Goal: Task Accomplishment & Management: Manage account settings

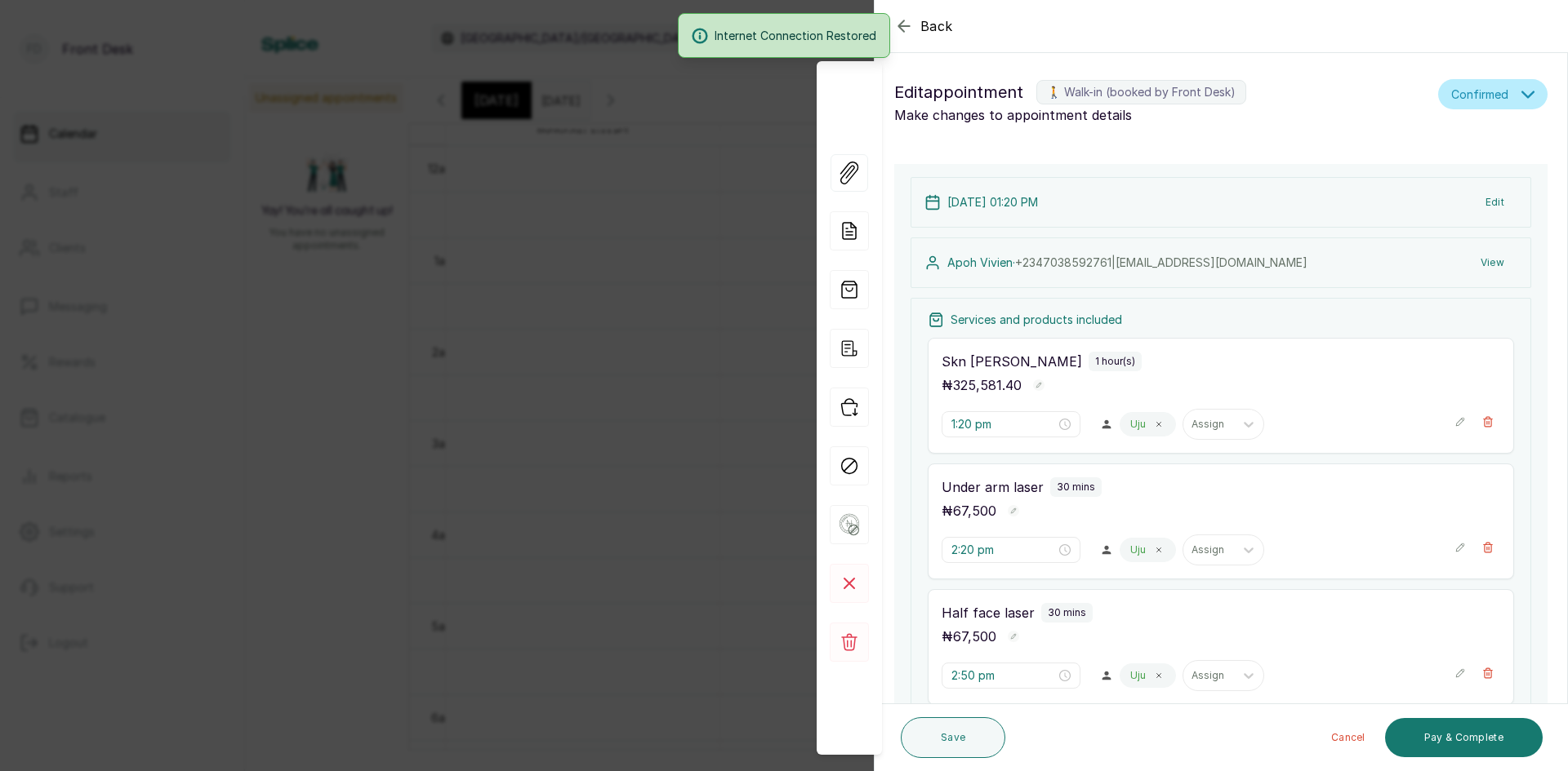
click at [535, 309] on div "Back Appointment Details Edit appointment 🚶 Walk-in (booked by Front Desk) Make…" at bounding box center [784, 386] width 1568 height 771
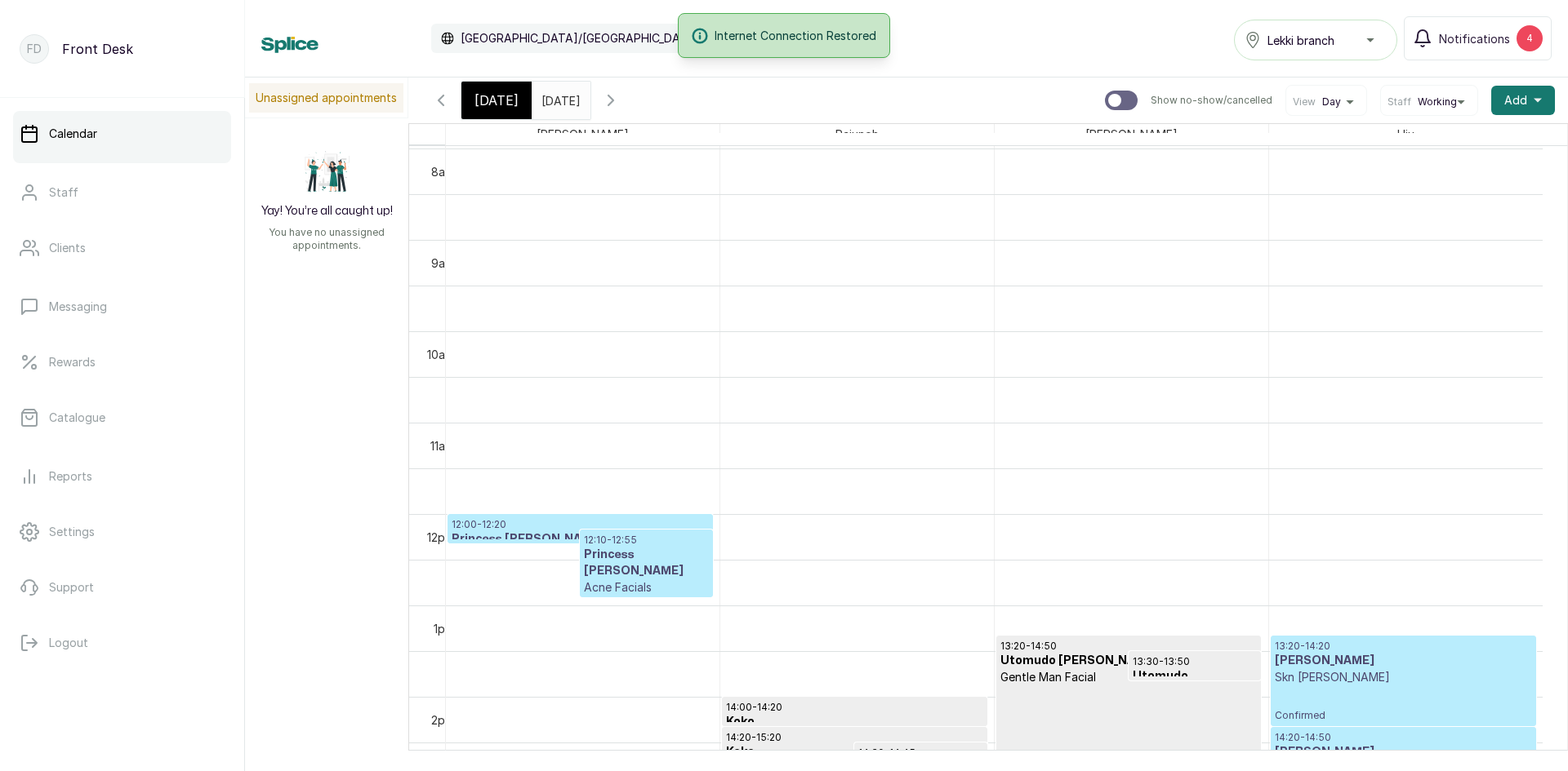
scroll to position [712, 0]
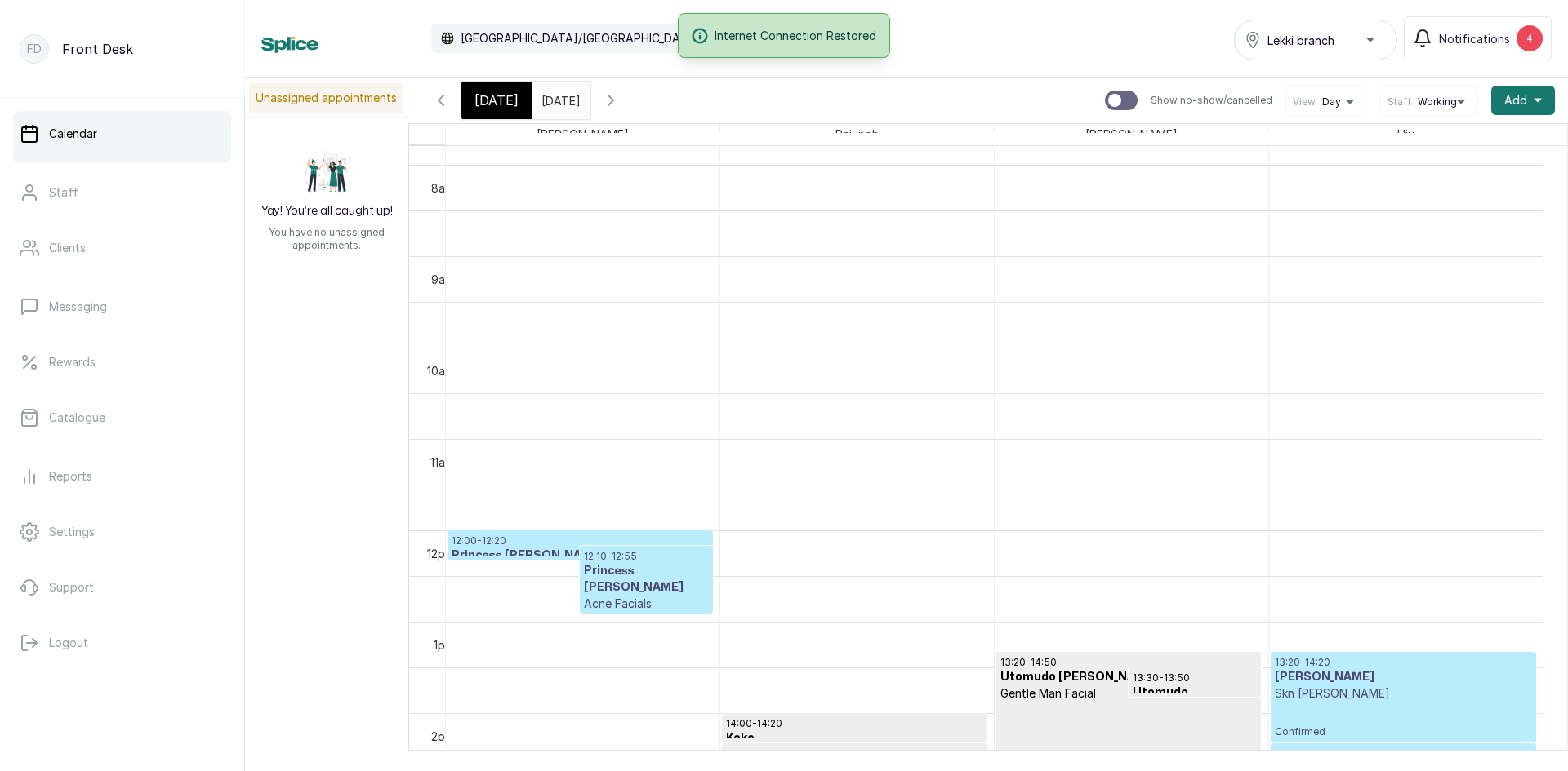
click at [513, 106] on div "[DATE]" at bounding box center [496, 100] width 71 height 38
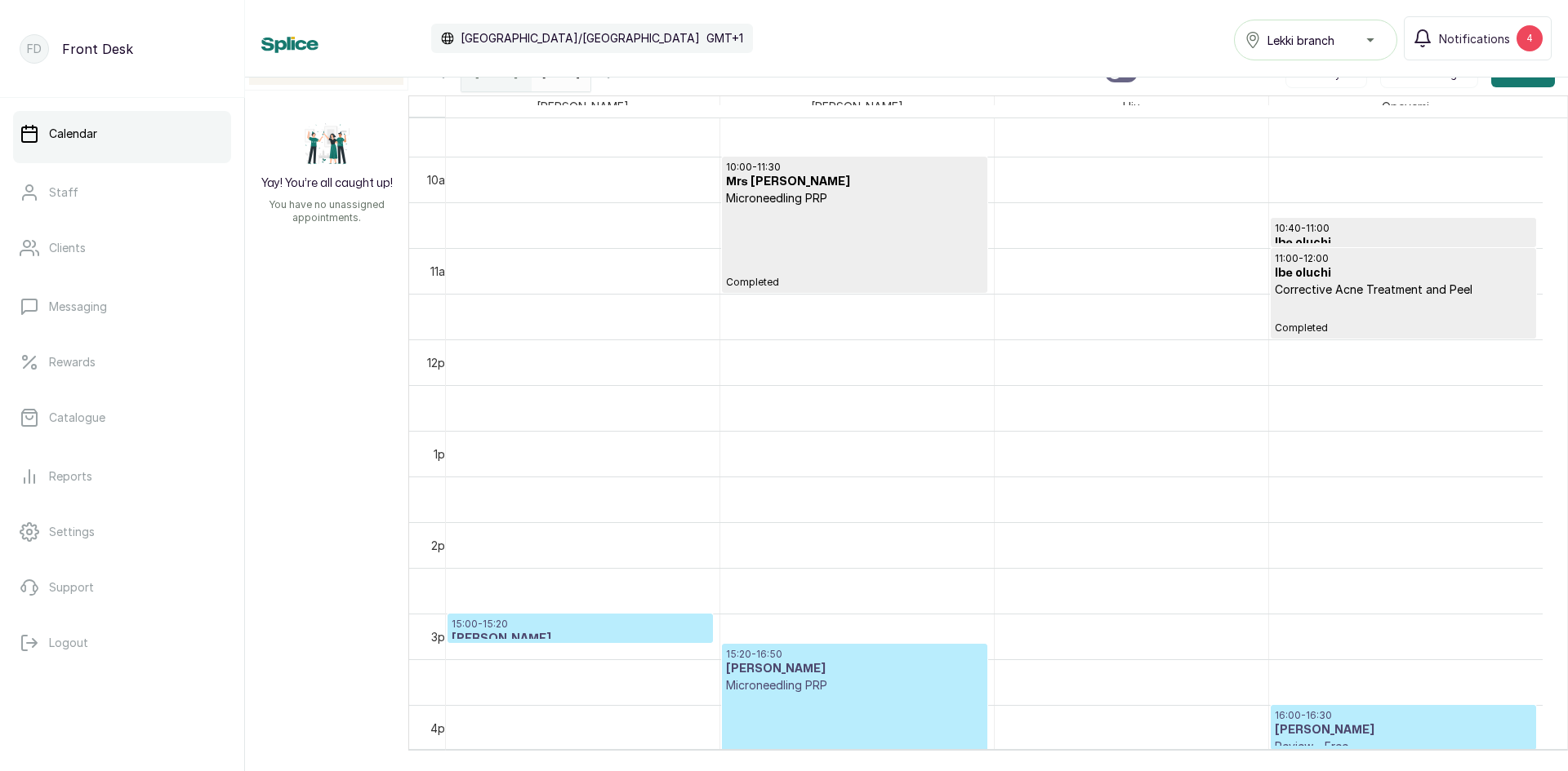
scroll to position [957, 0]
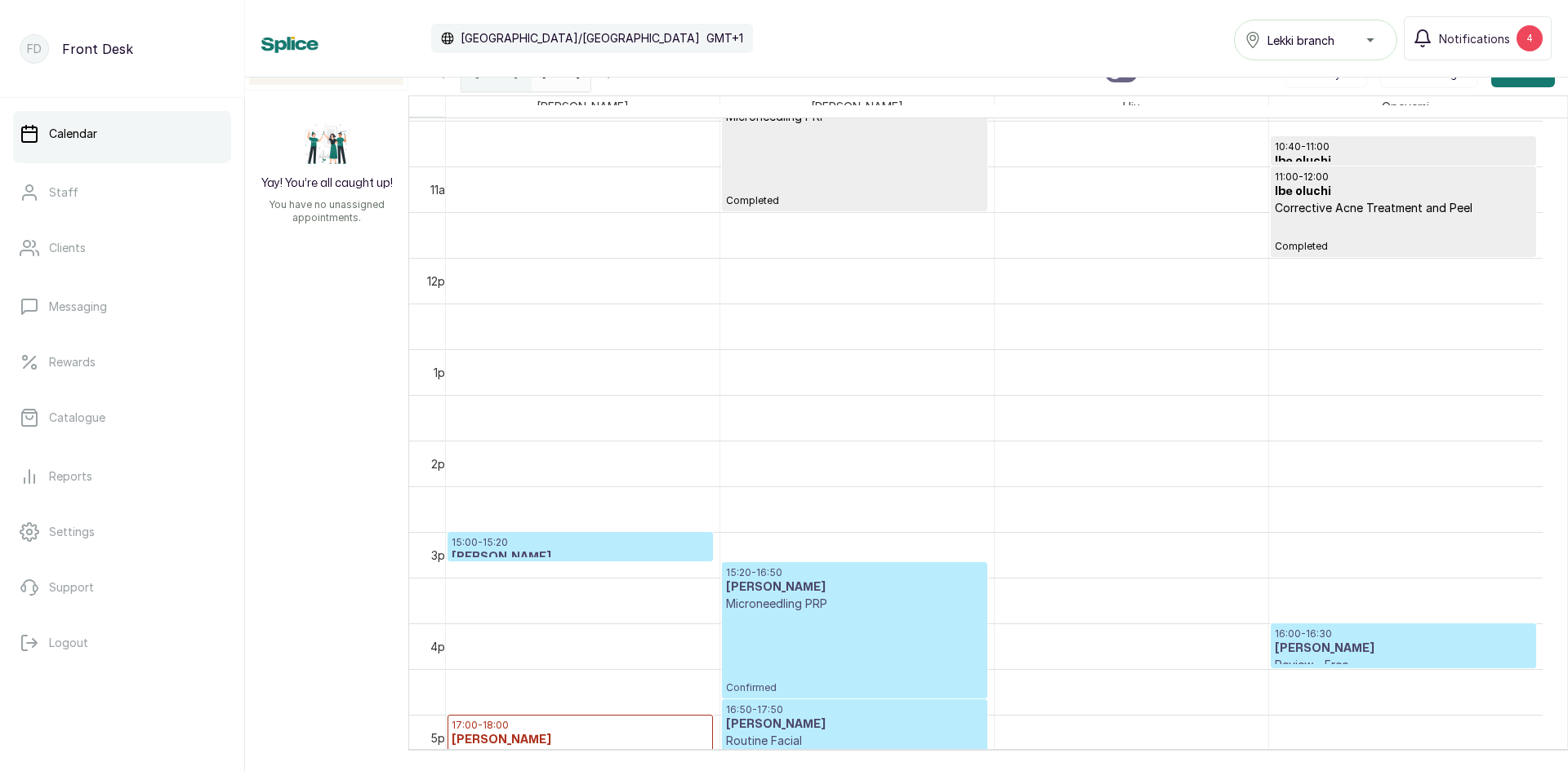
click at [840, 625] on div "15:20 - 16:50 [PERSON_NAME] Microneedling PRP Confirmed" at bounding box center [854, 630] width 256 height 128
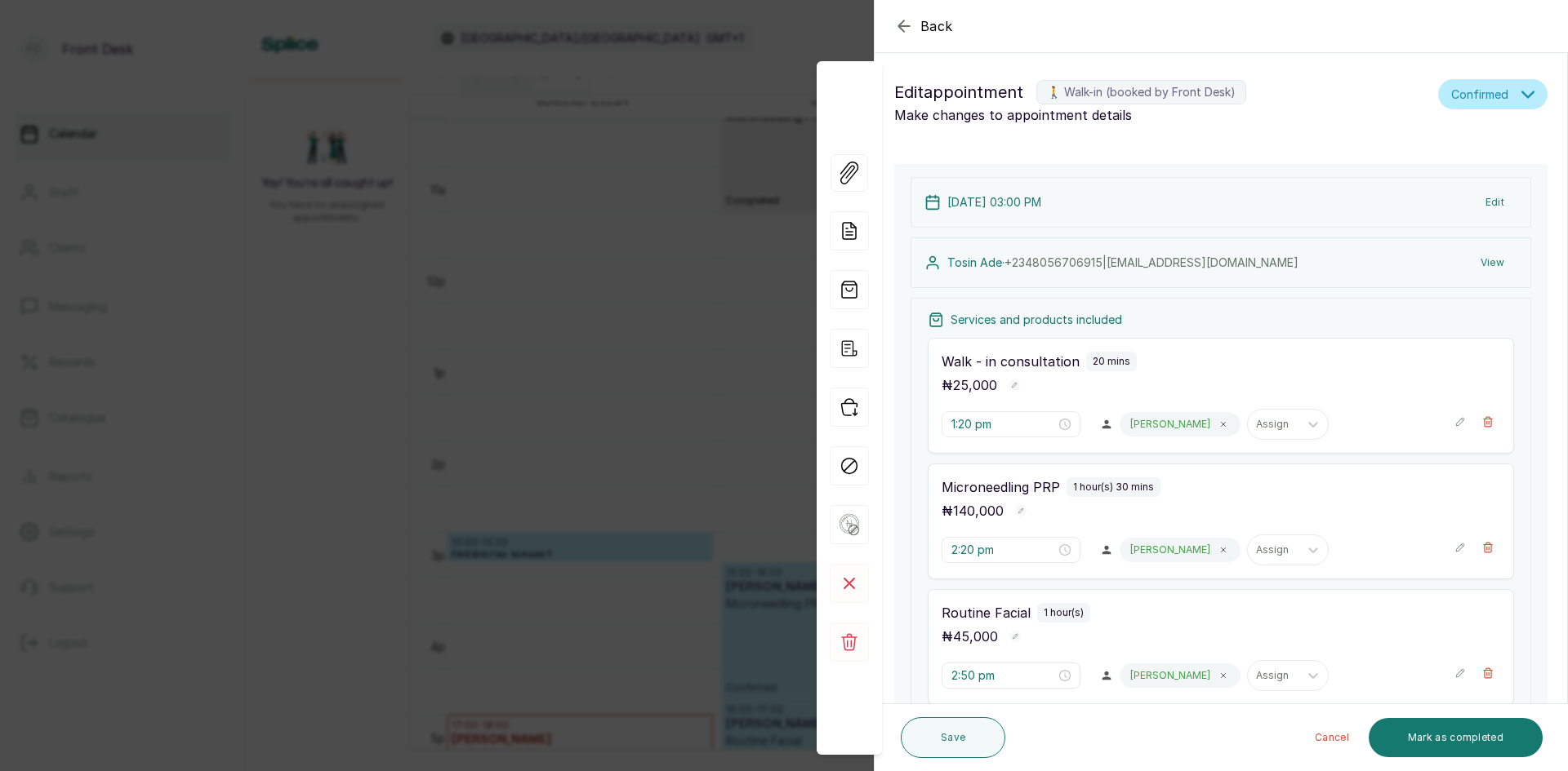
type input "3:00 pm"
type input "3:20 pm"
type input "4:50 pm"
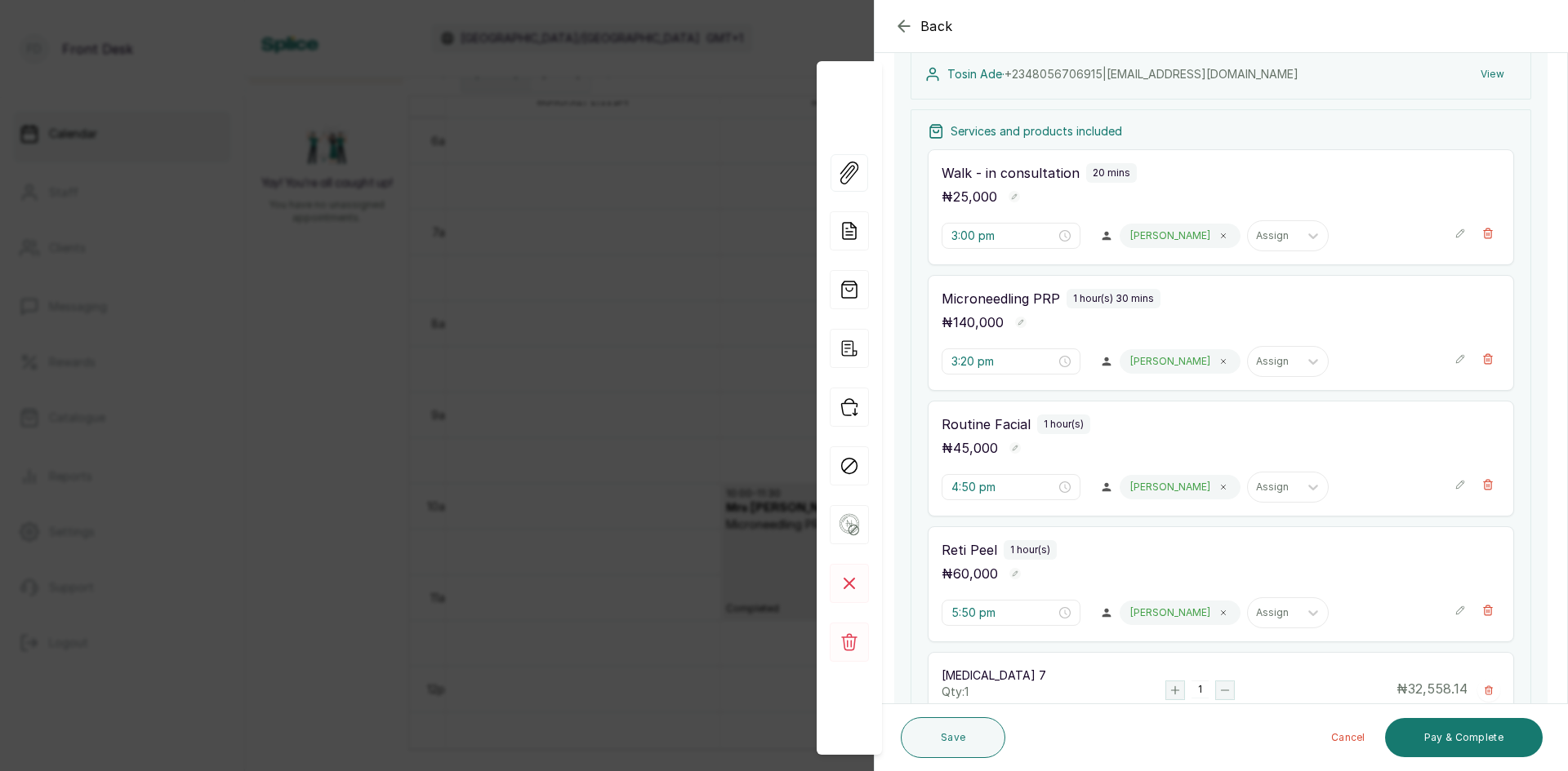
scroll to position [229, 0]
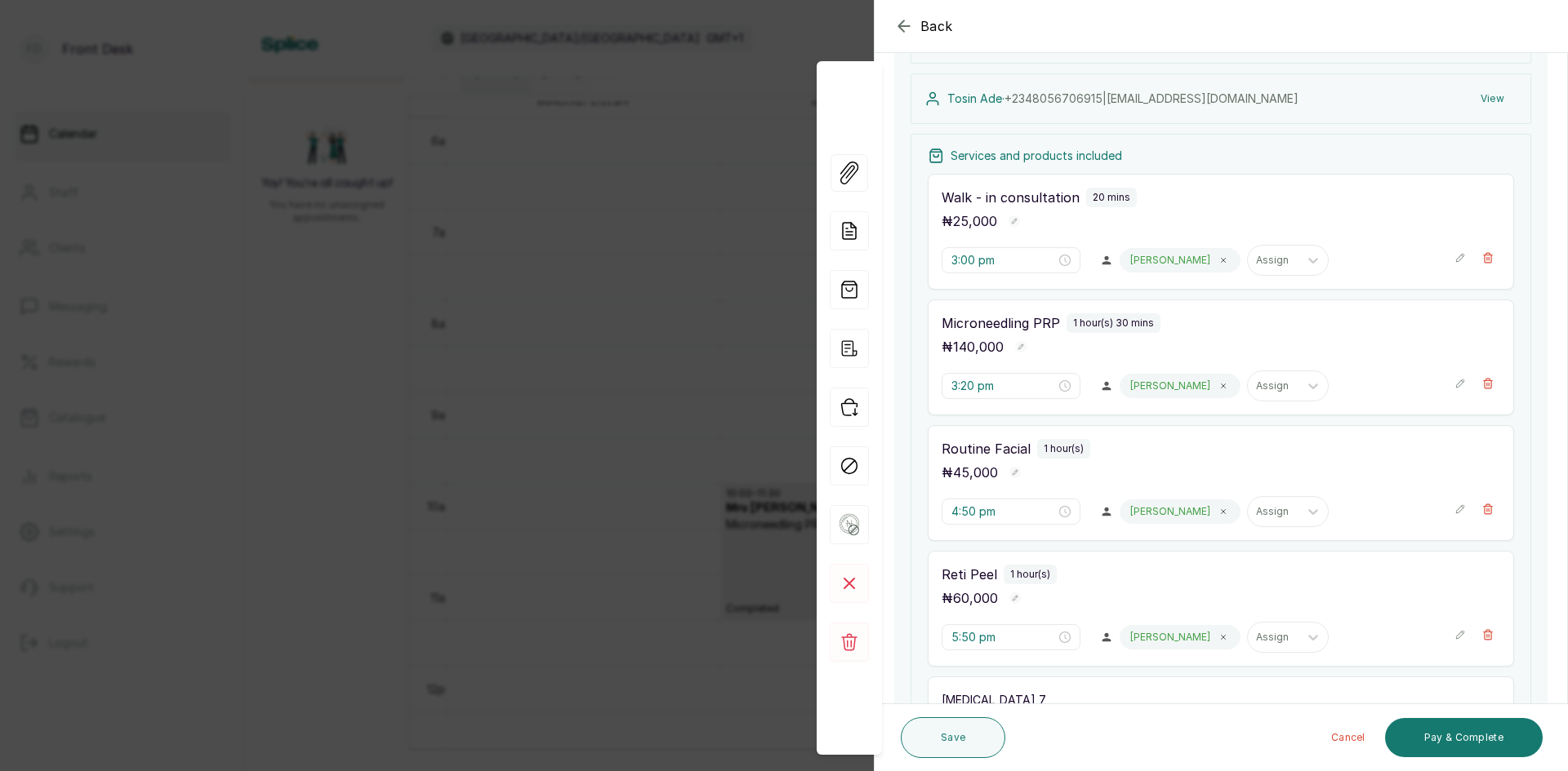
click at [345, 257] on div "Back Appointment Details Edit appointment 🚶 Walk-in (booked by Front Desk) Make…" at bounding box center [784, 386] width 1568 height 771
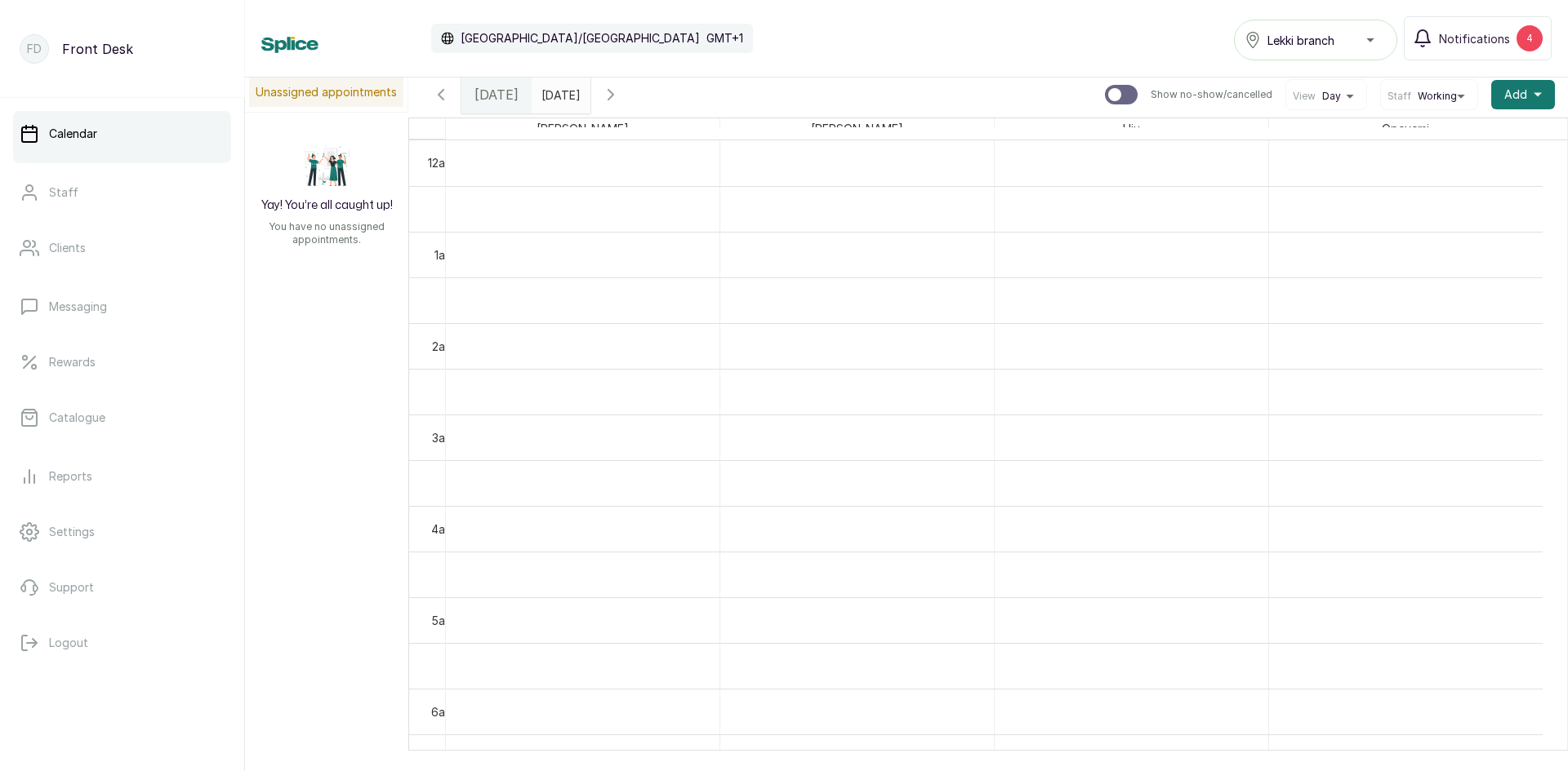
scroll to position [0, 0]
click at [539, 100] on input "[DATE]" at bounding box center [545, 96] width 26 height 28
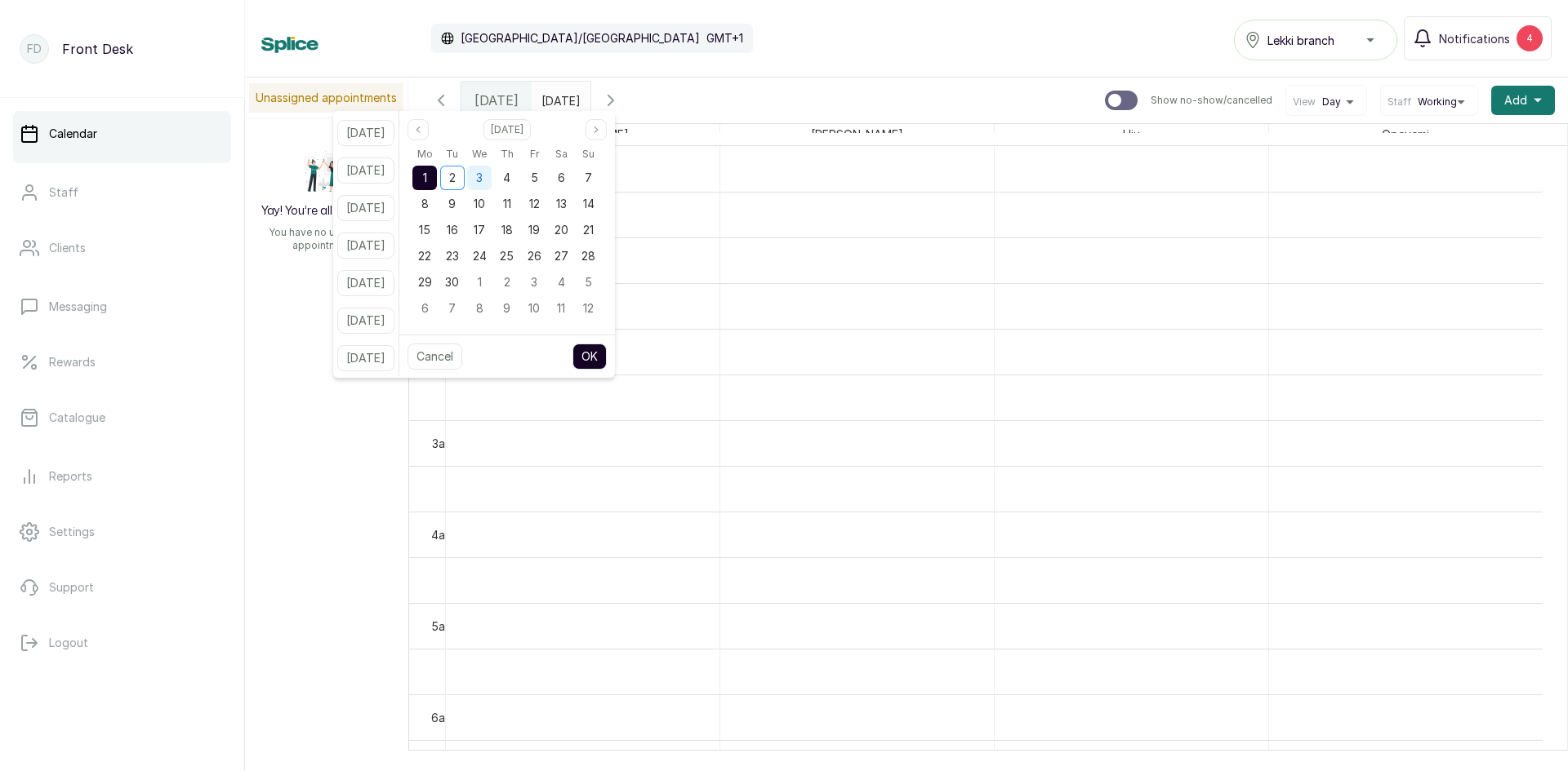
click at [490, 178] on div "3" at bounding box center [479, 177] width 24 height 24
click at [605, 358] on button "OK" at bounding box center [589, 357] width 34 height 26
type input "[DATE]"
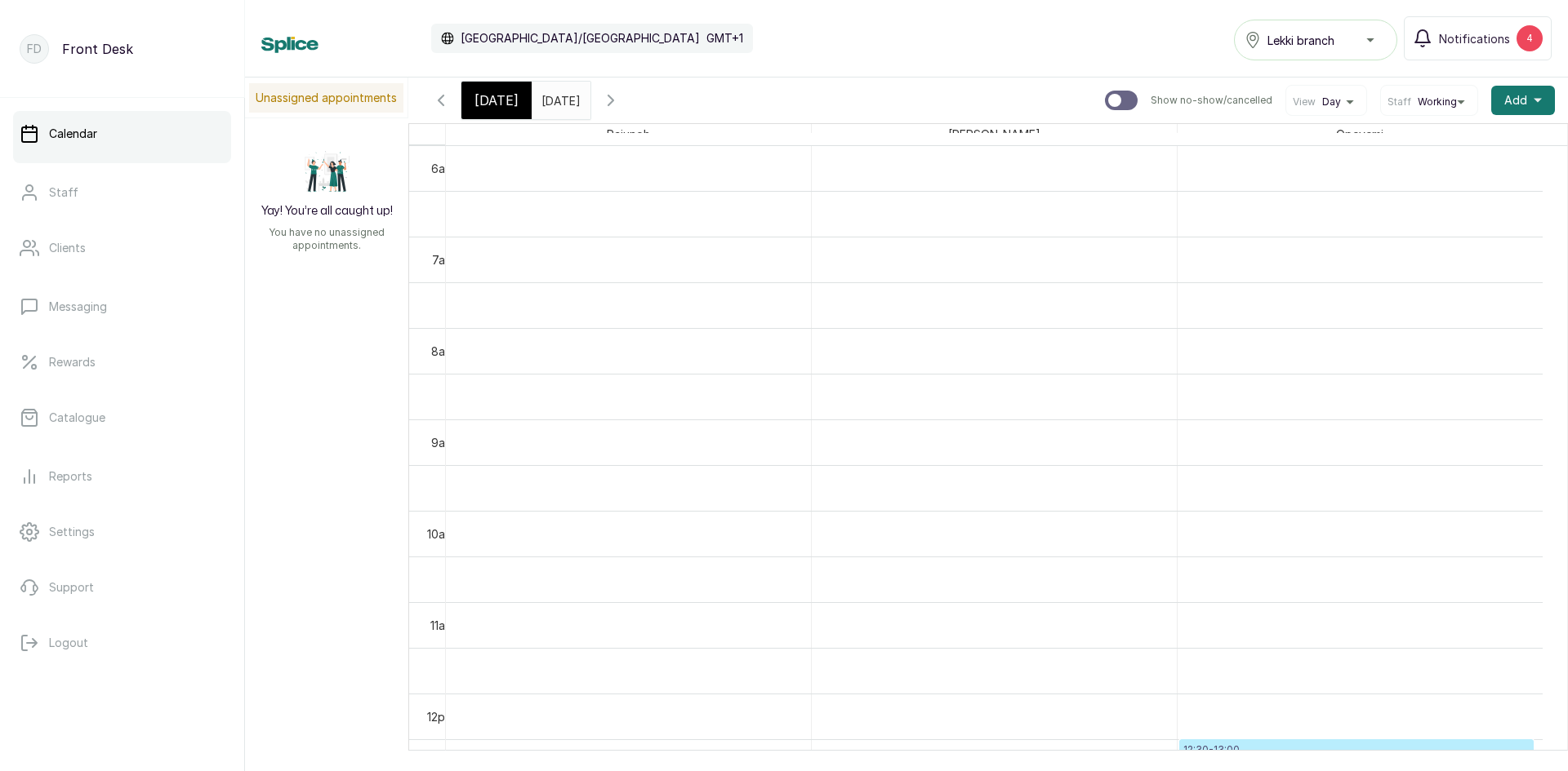
scroll to position [637, 0]
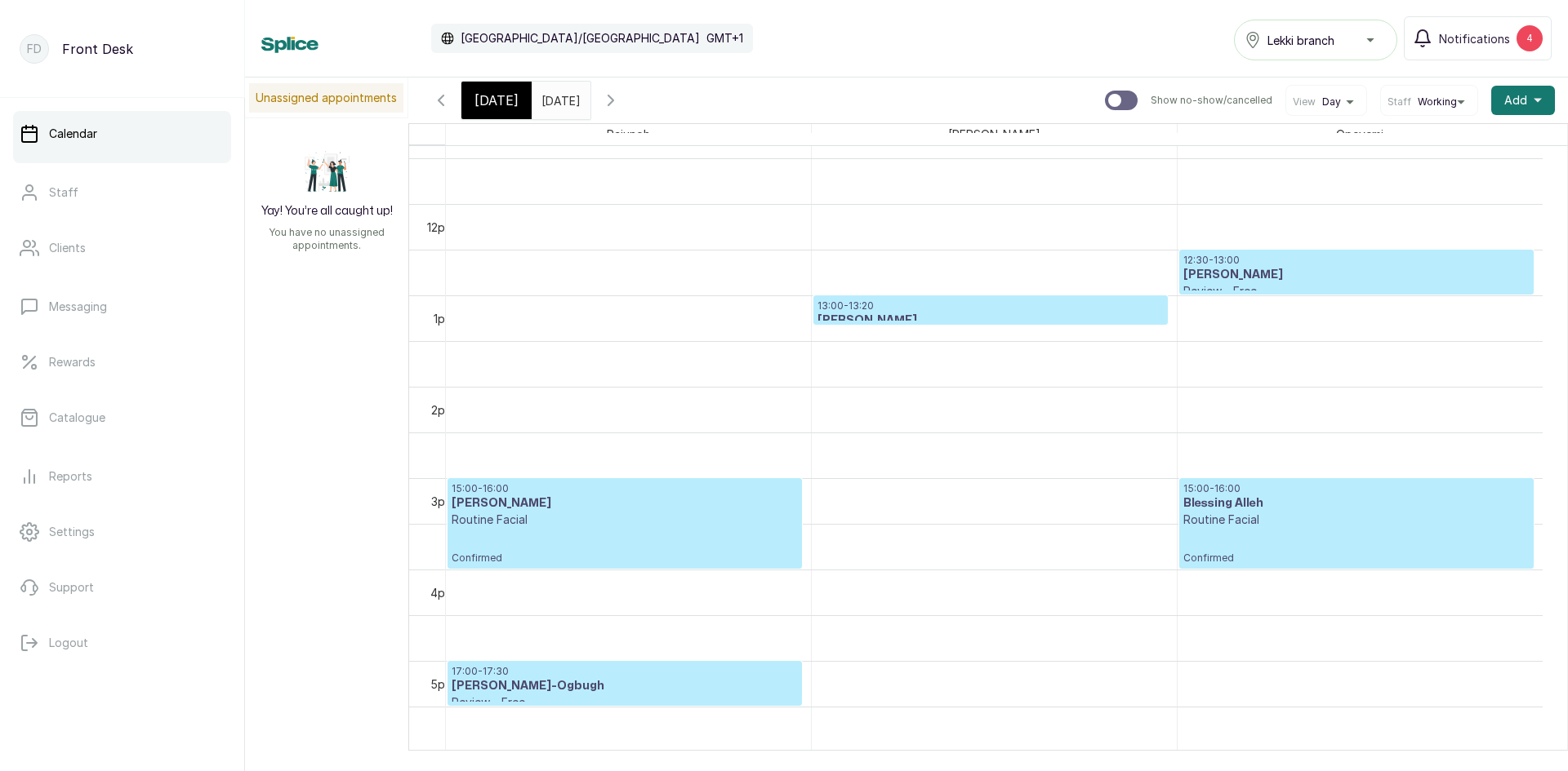
click at [912, 313] on h3 "[PERSON_NAME]" at bounding box center [991, 321] width 346 height 16
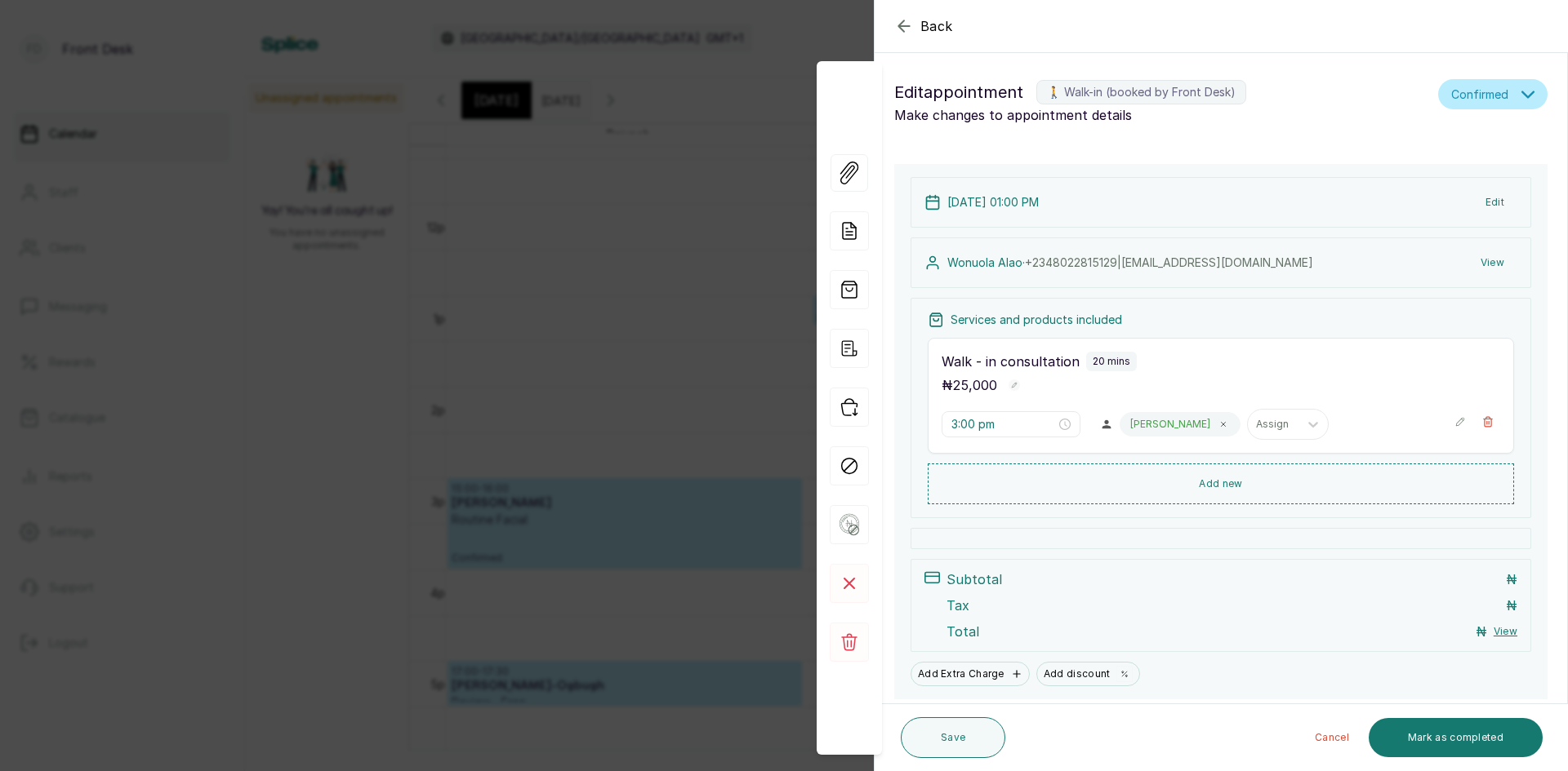
type input "1:00 pm"
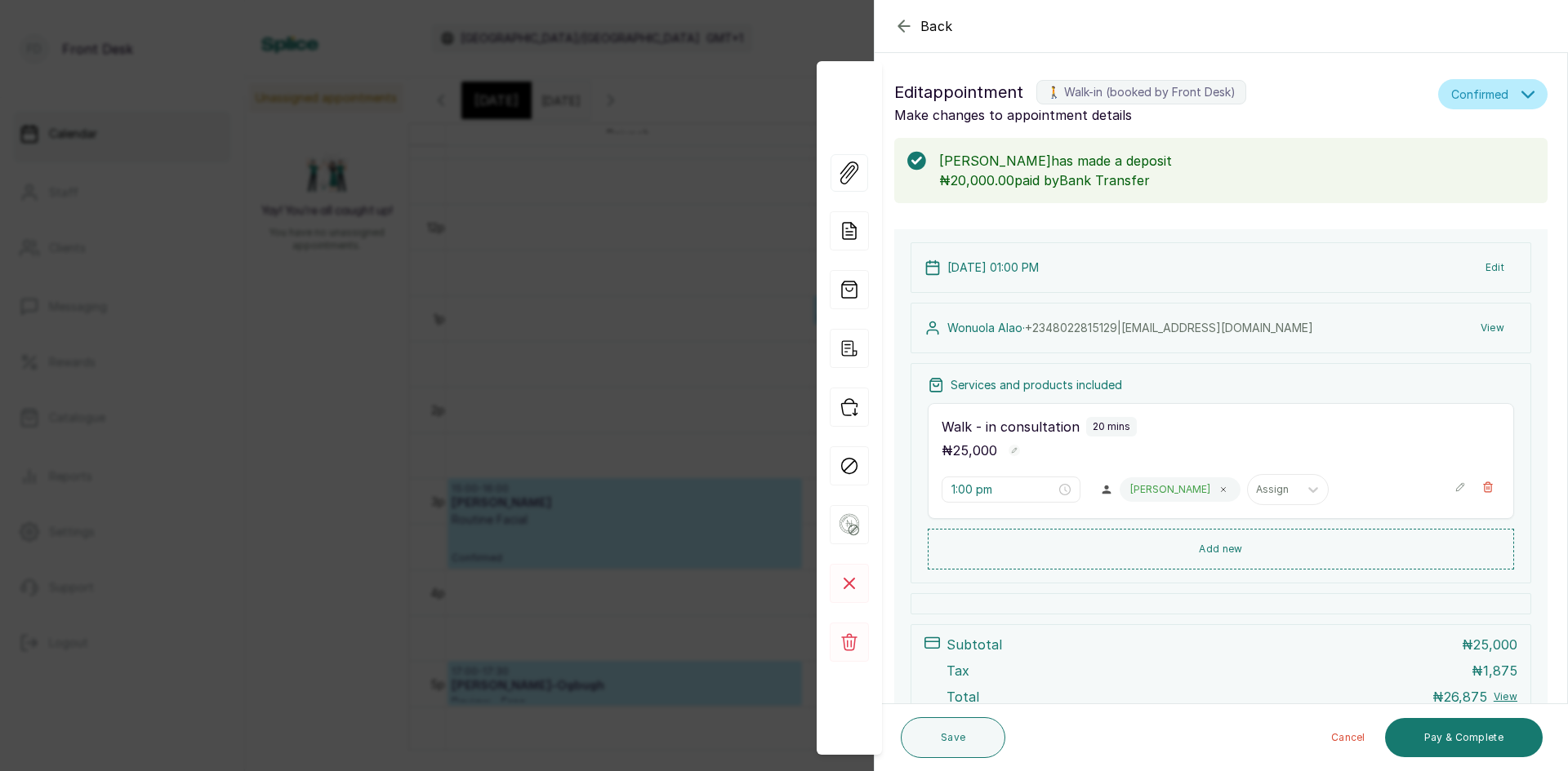
click at [273, 364] on div "Back Appointment Details Edit appointment 🚶 Walk-in (booked by Front Desk) Make…" at bounding box center [784, 386] width 1568 height 771
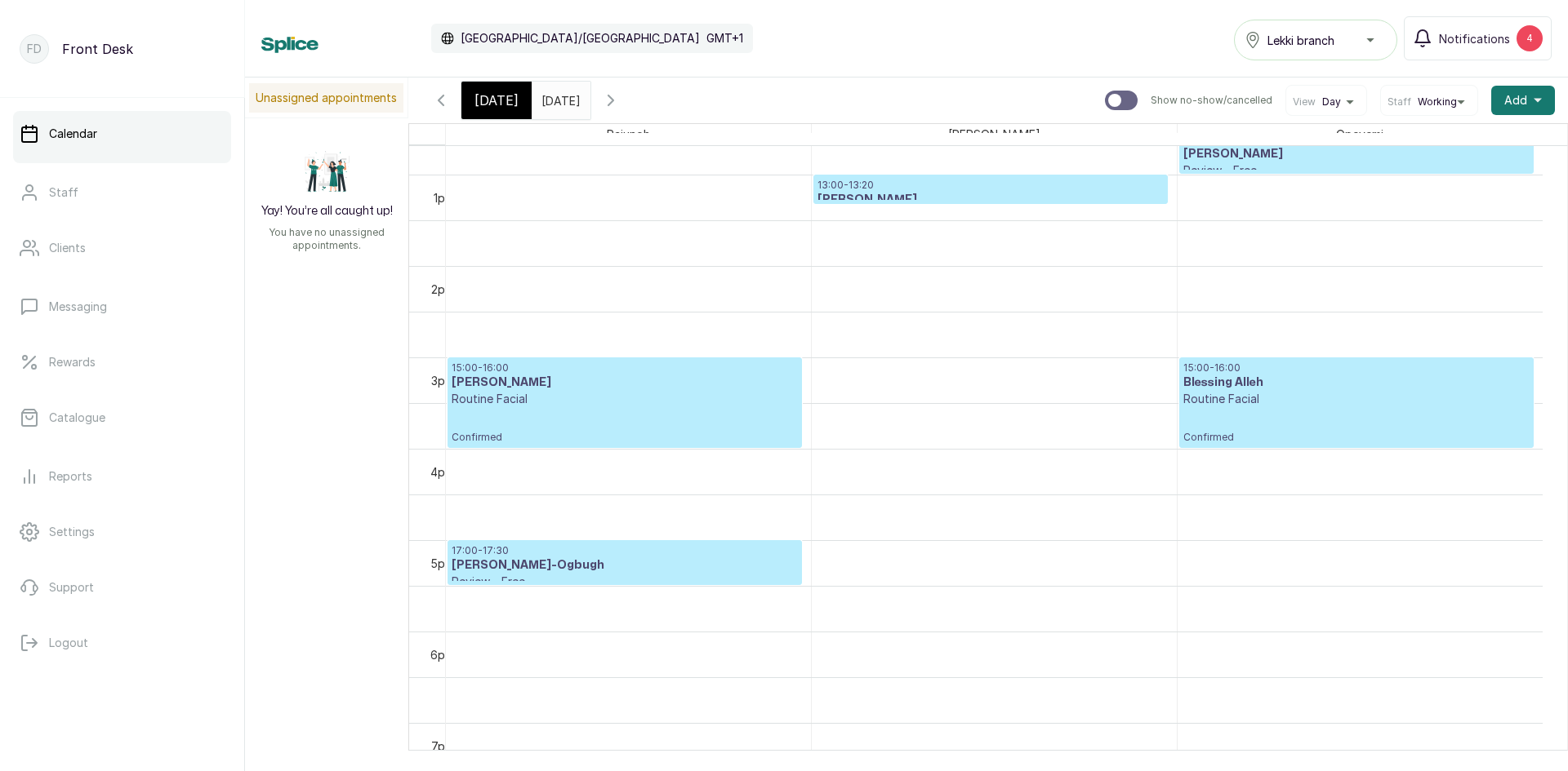
scroll to position [1202, 0]
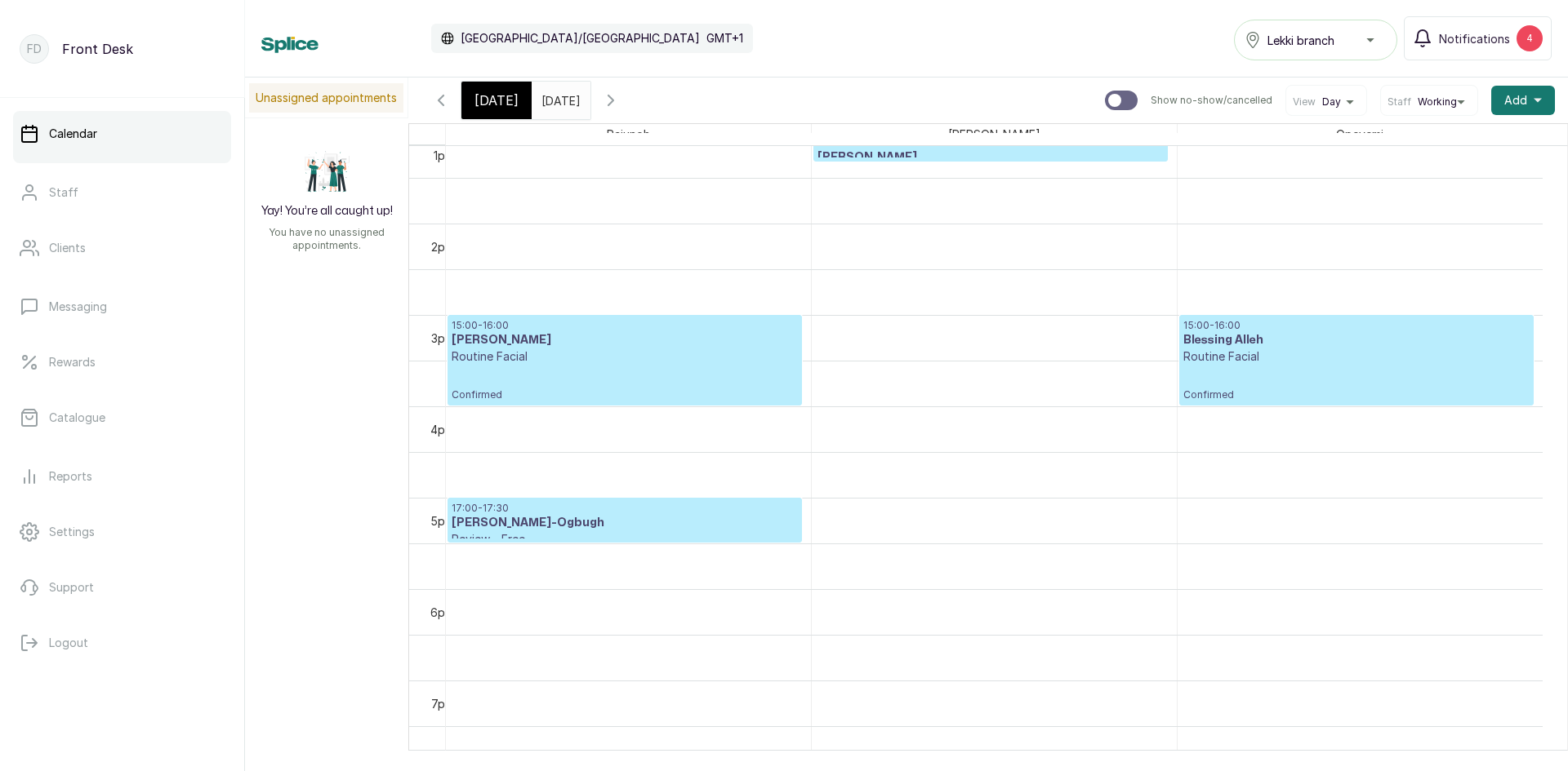
click at [574, 352] on p "Routine Facial" at bounding box center [624, 357] width 346 height 16
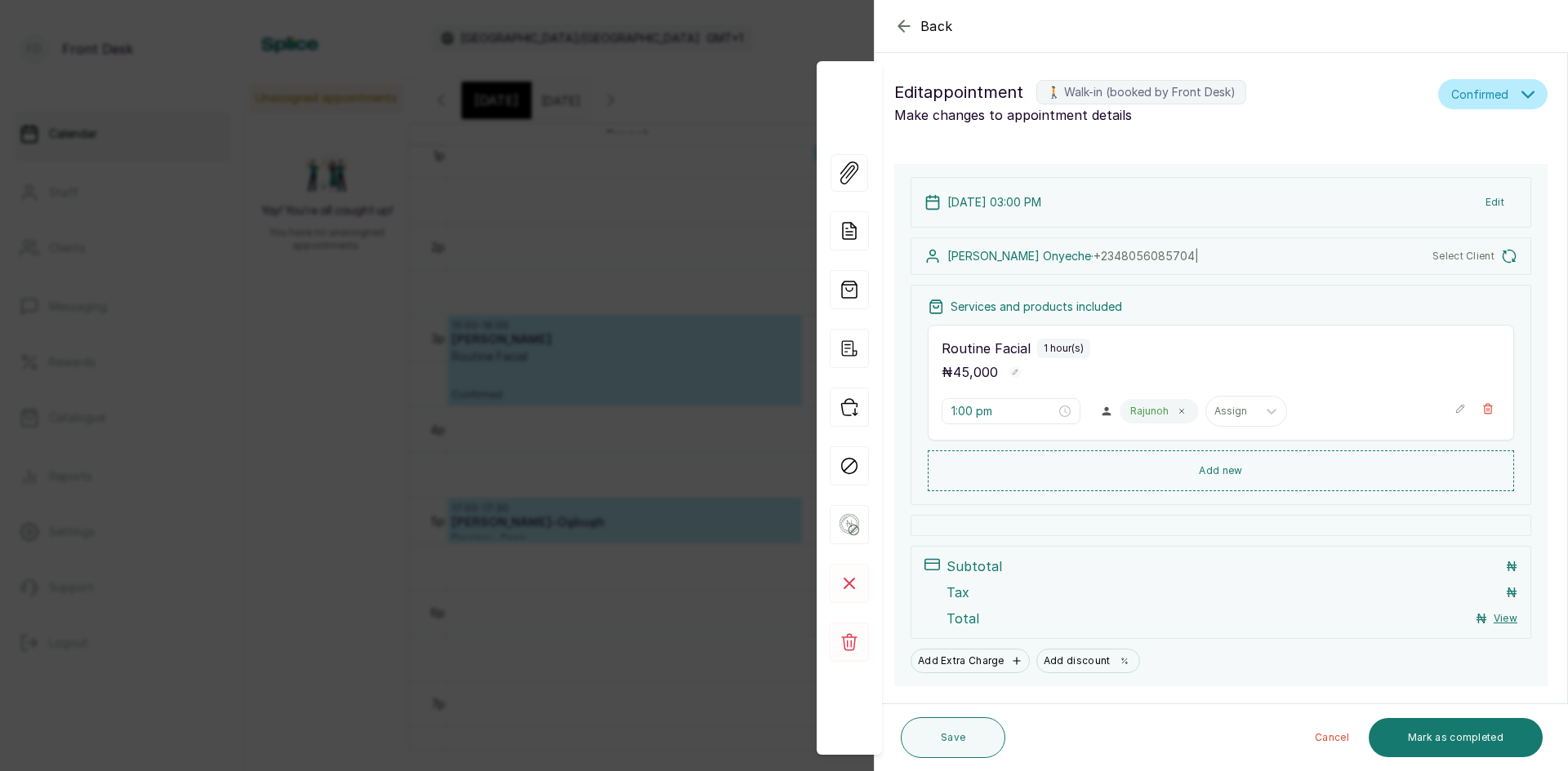
type input "3:00 pm"
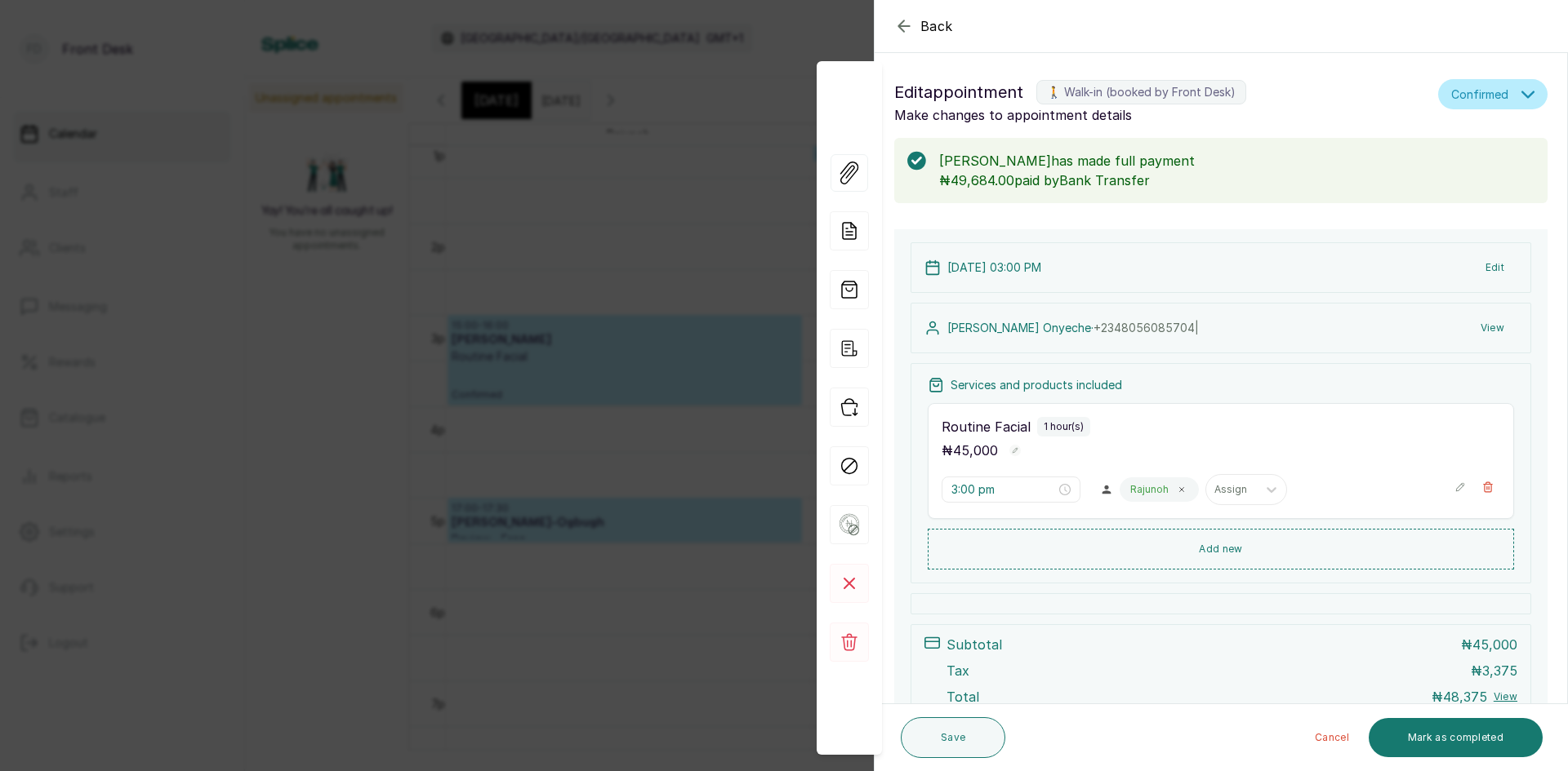
click at [497, 457] on div "Back Appointment Details Edit appointment 🚶 Walk-in (booked by Front Desk) Make…" at bounding box center [784, 386] width 1568 height 771
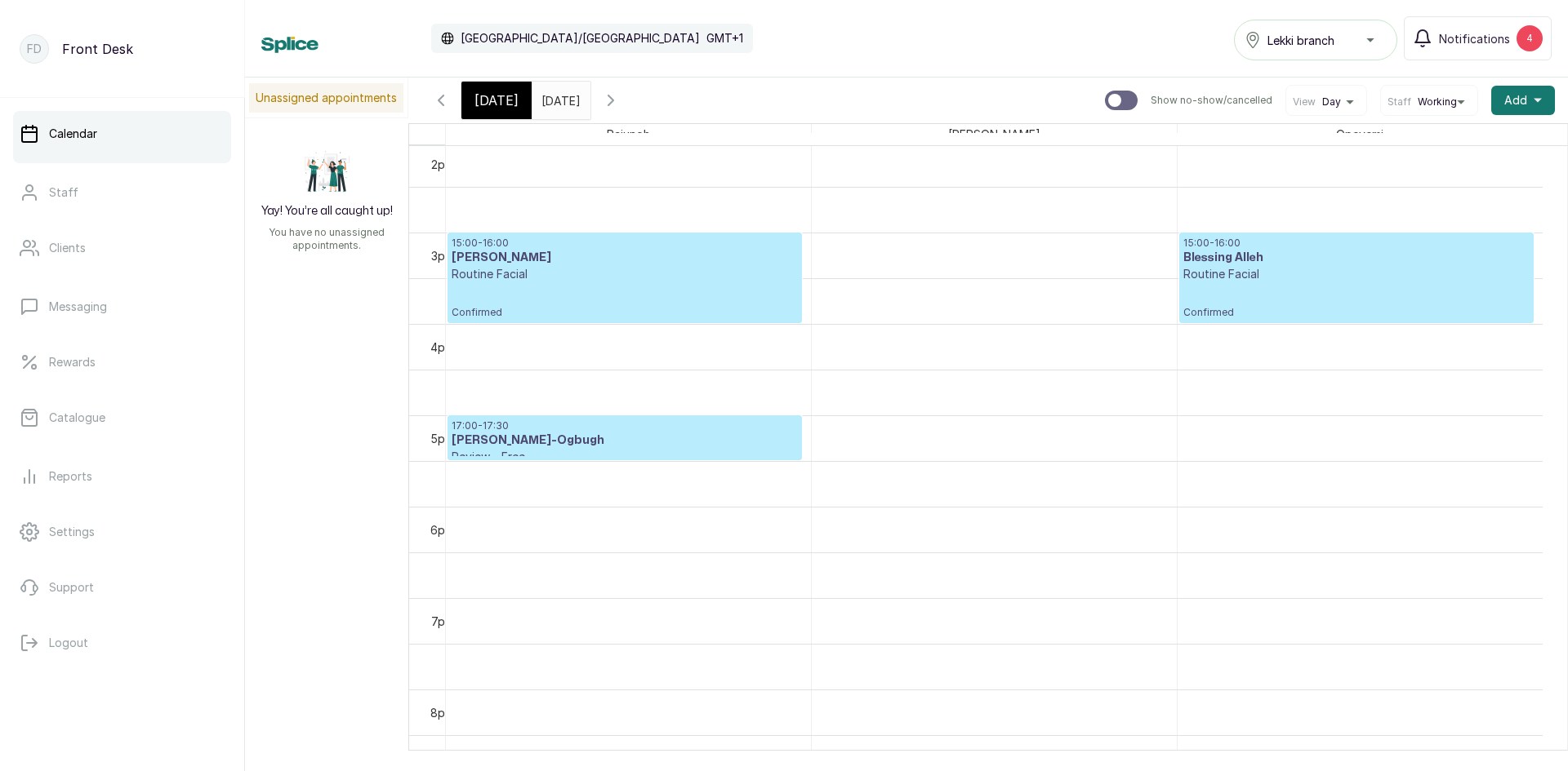
scroll to position [1365, 0]
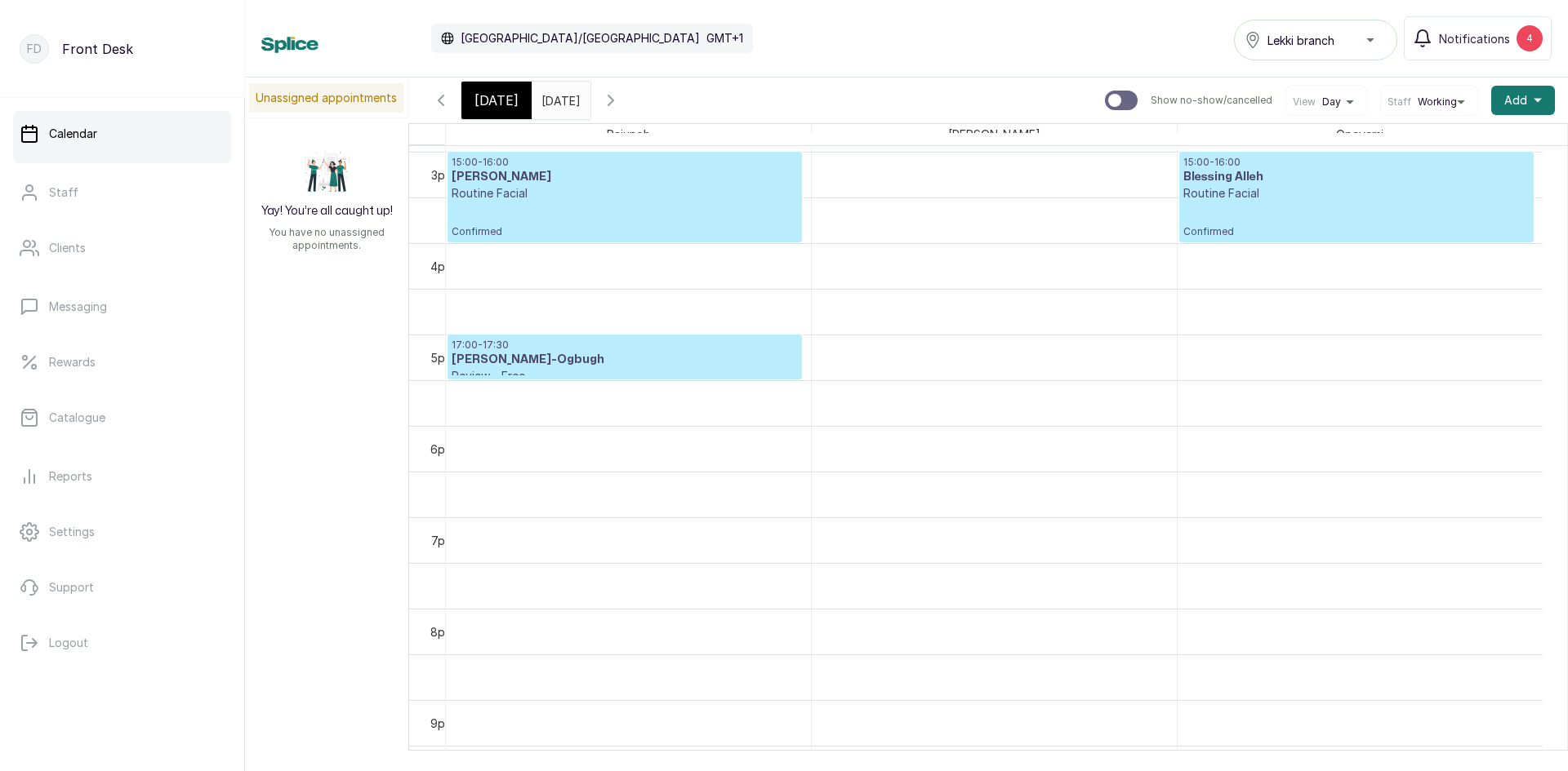
click at [102, 148] on link "Calendar" at bounding box center [123, 133] width 218 height 45
click at [494, 105] on span "[DATE]" at bounding box center [497, 100] width 44 height 19
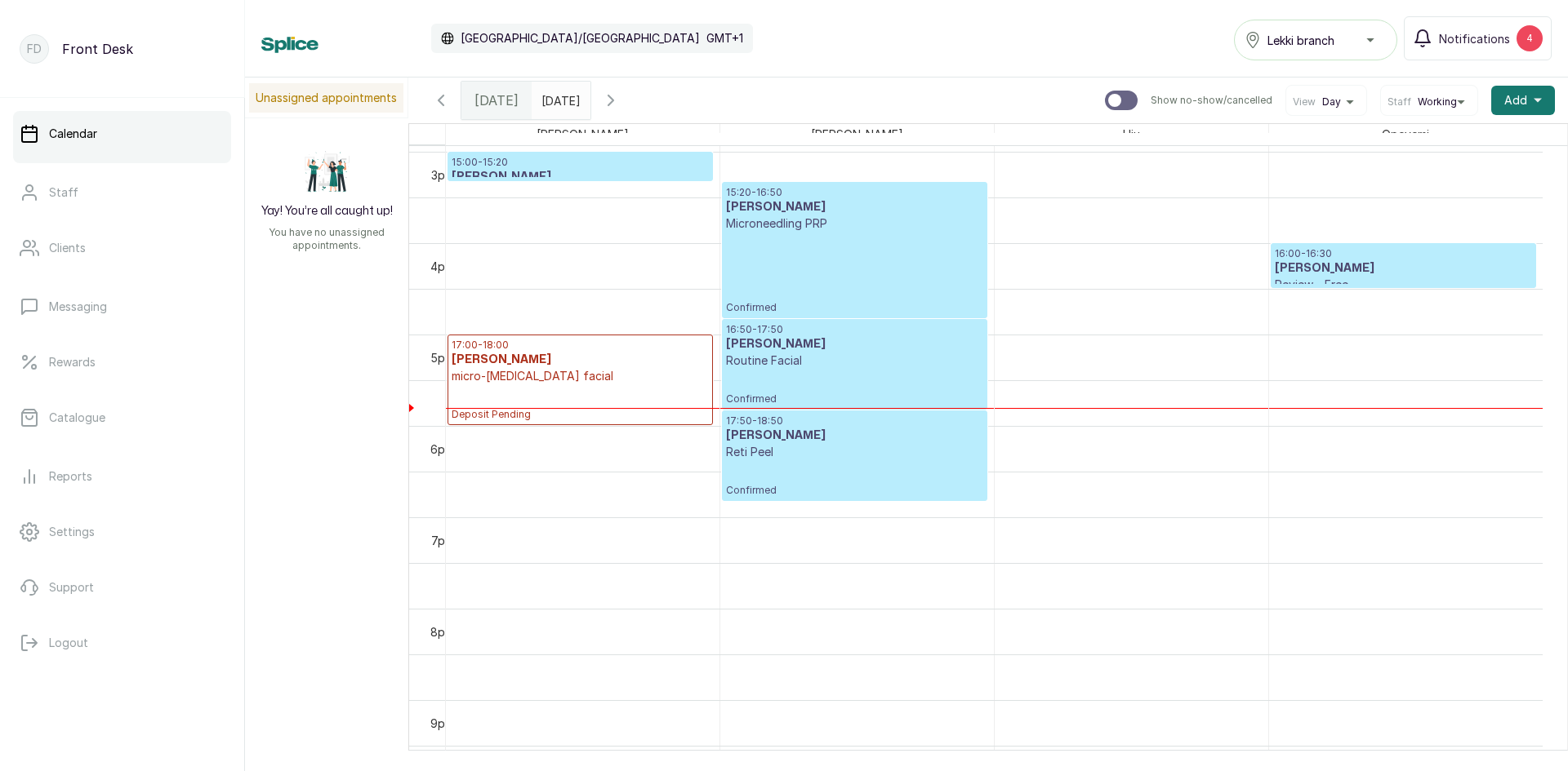
click at [765, 307] on span "Confirmed" at bounding box center [854, 308] width 256 height 14
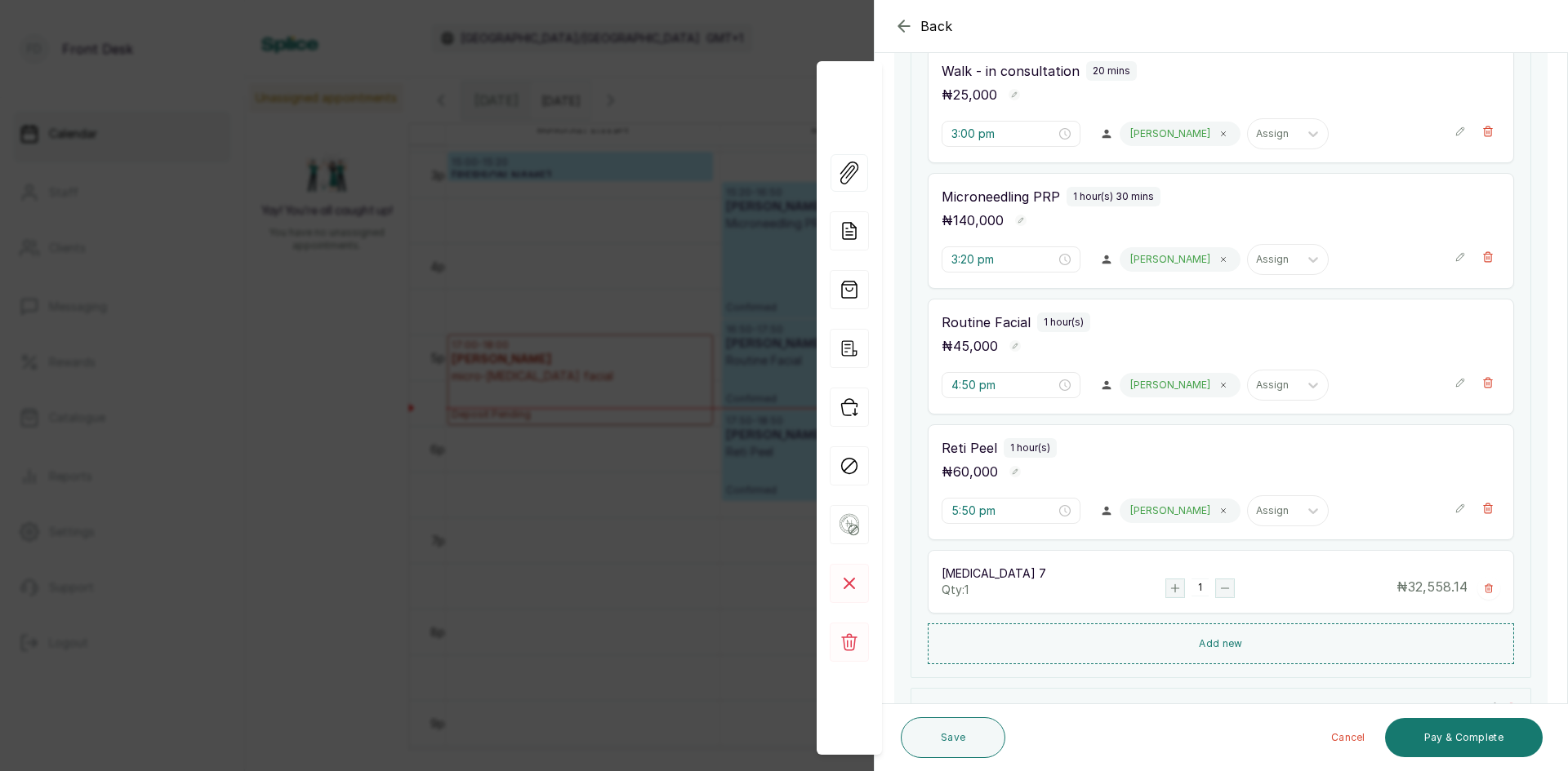
scroll to position [490, 0]
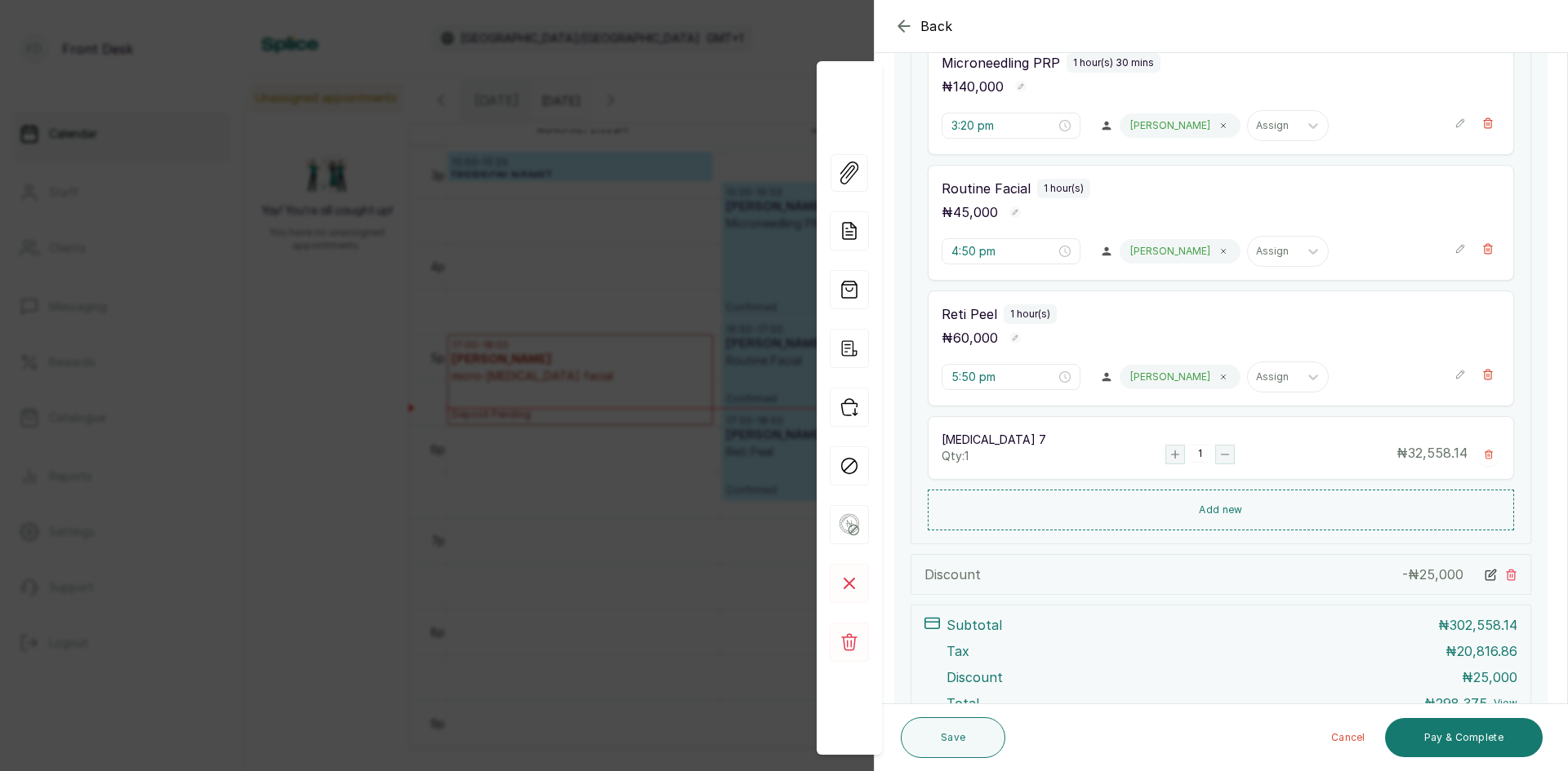
click at [335, 387] on div "Back Appointment Details Edit appointment 🚶 Walk-in (booked by Front Desk) Make…" at bounding box center [784, 386] width 1568 height 771
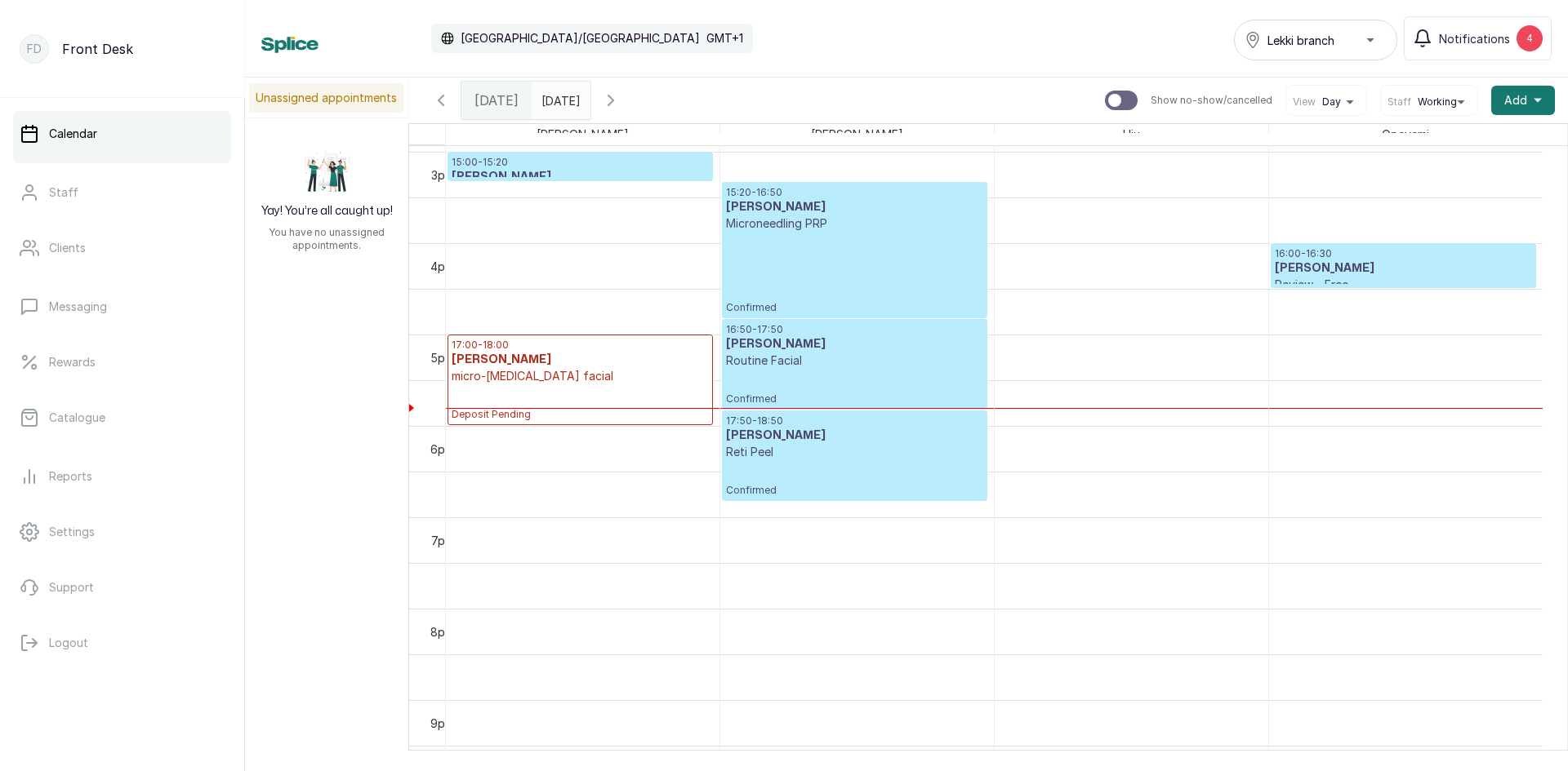
click at [875, 275] on div "15:20 - 16:50 [PERSON_NAME] Microneedling PRP Confirmed" at bounding box center [854, 250] width 256 height 128
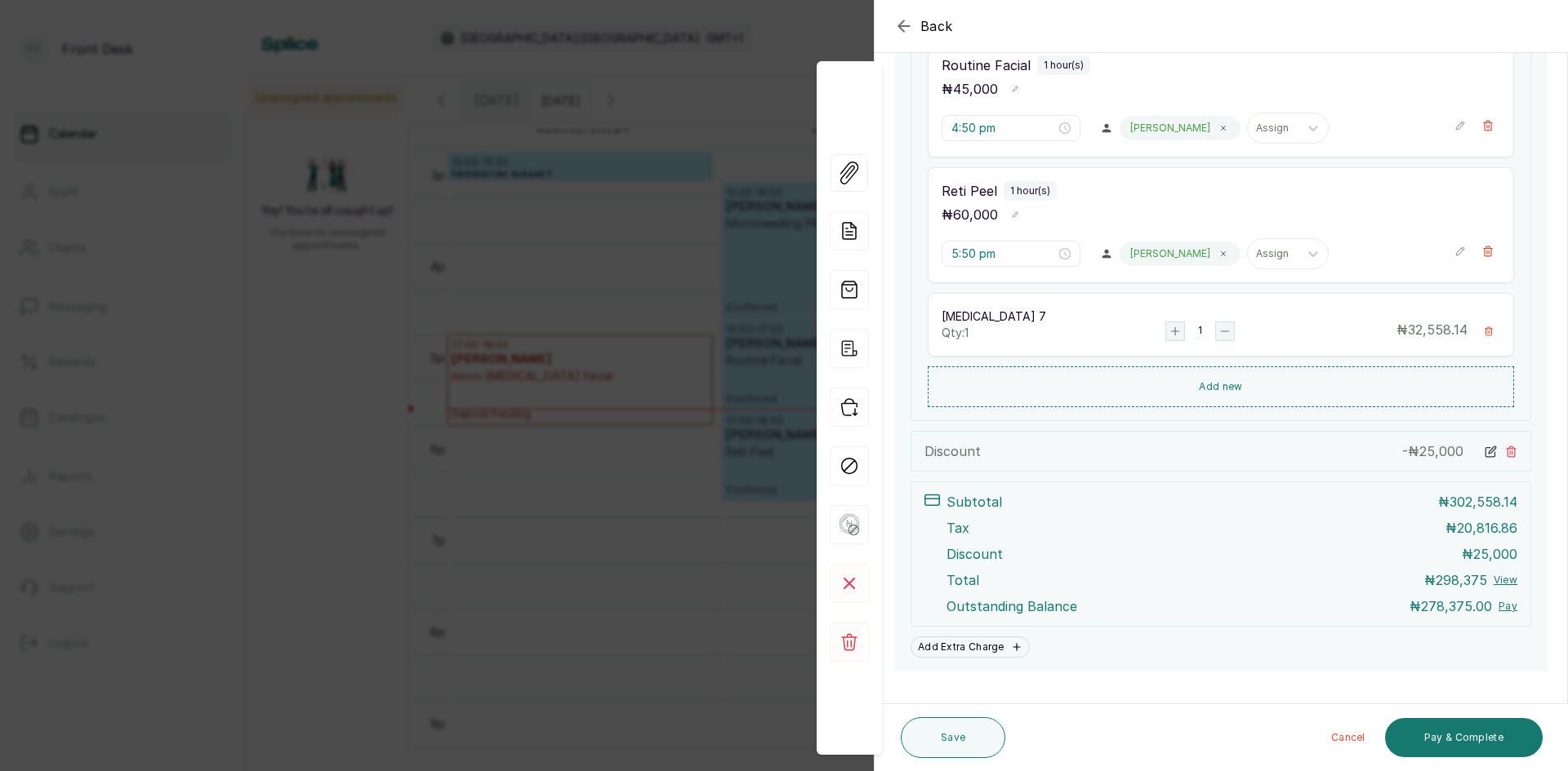
scroll to position [638, 0]
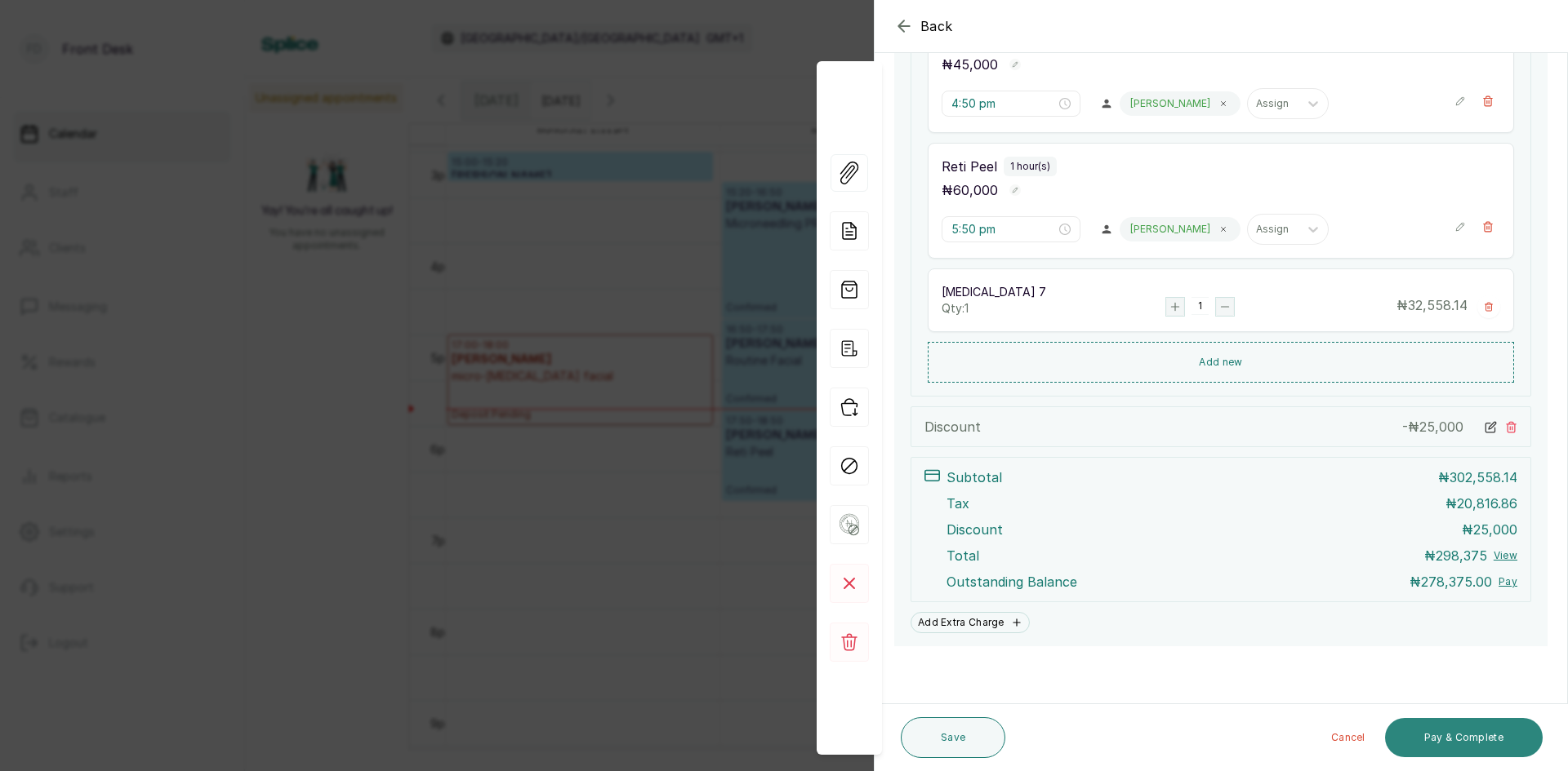
click at [1460, 733] on button "Pay & Complete" at bounding box center [1464, 737] width 158 height 40
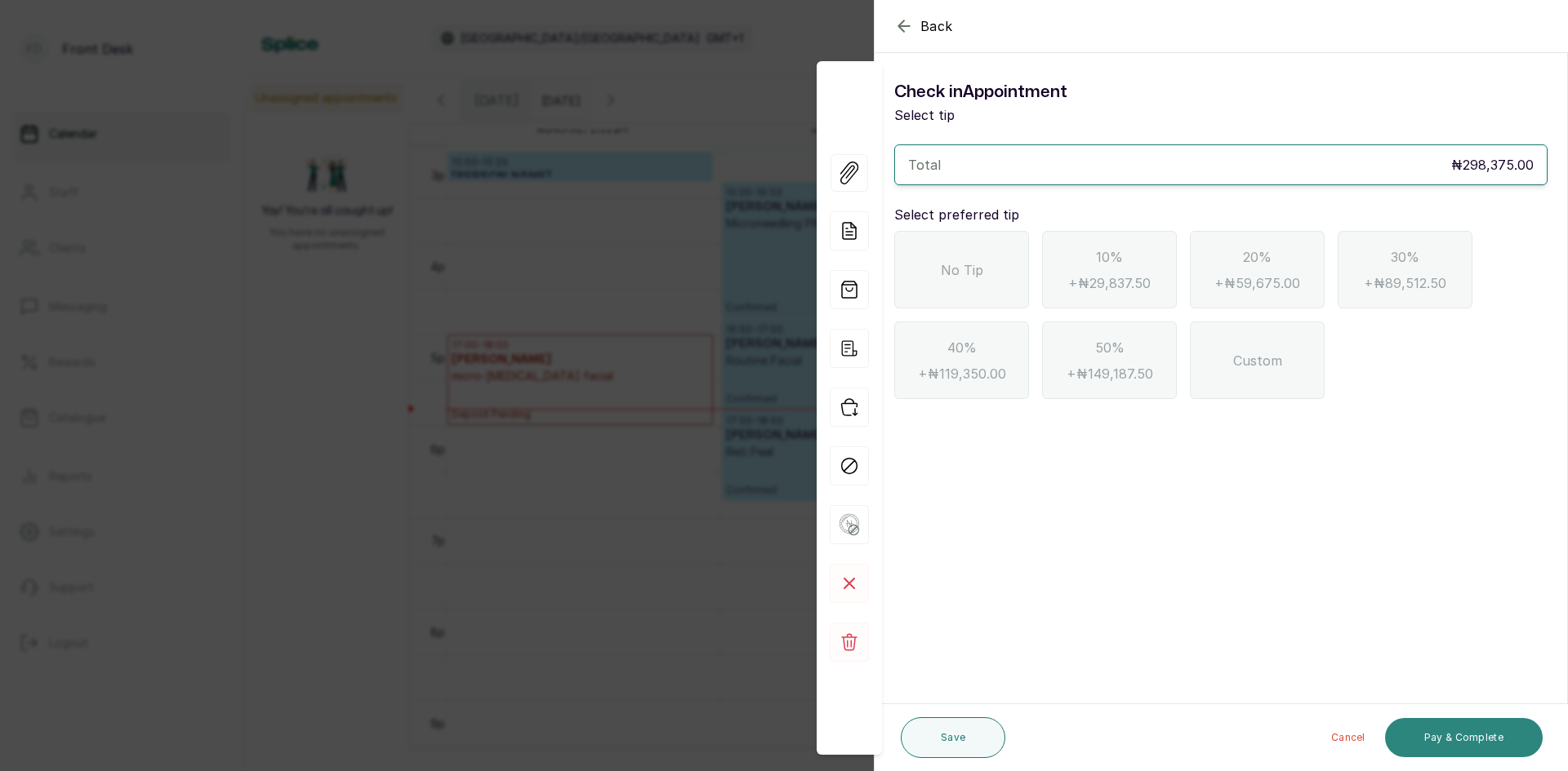
scroll to position [0, 0]
click at [973, 289] on div "No Tip" at bounding box center [961, 270] width 134 height 77
click at [1428, 739] on button "Pay & Complete" at bounding box center [1464, 737] width 158 height 40
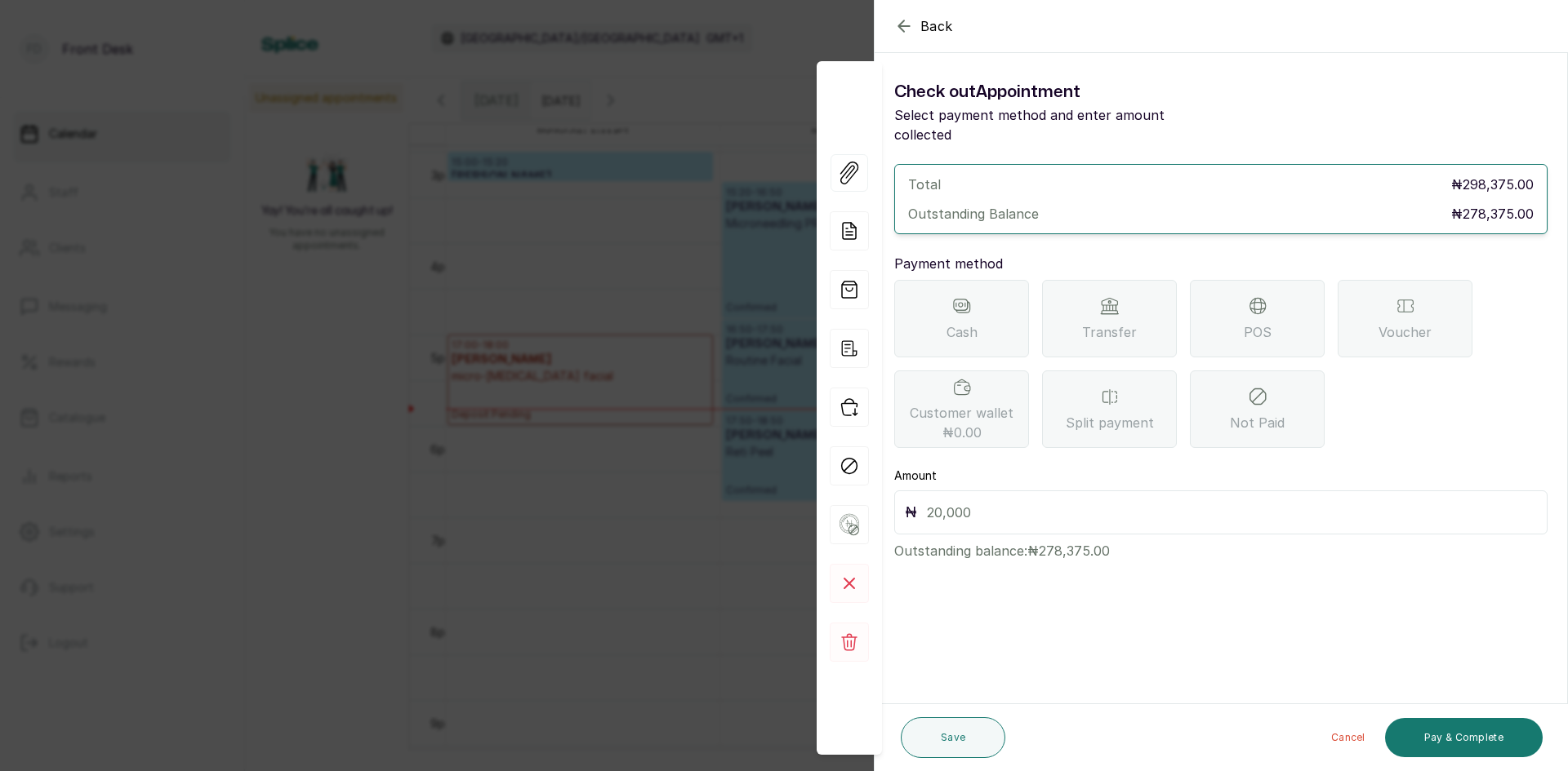
click at [1233, 331] on div "POS" at bounding box center [1257, 319] width 134 height 77
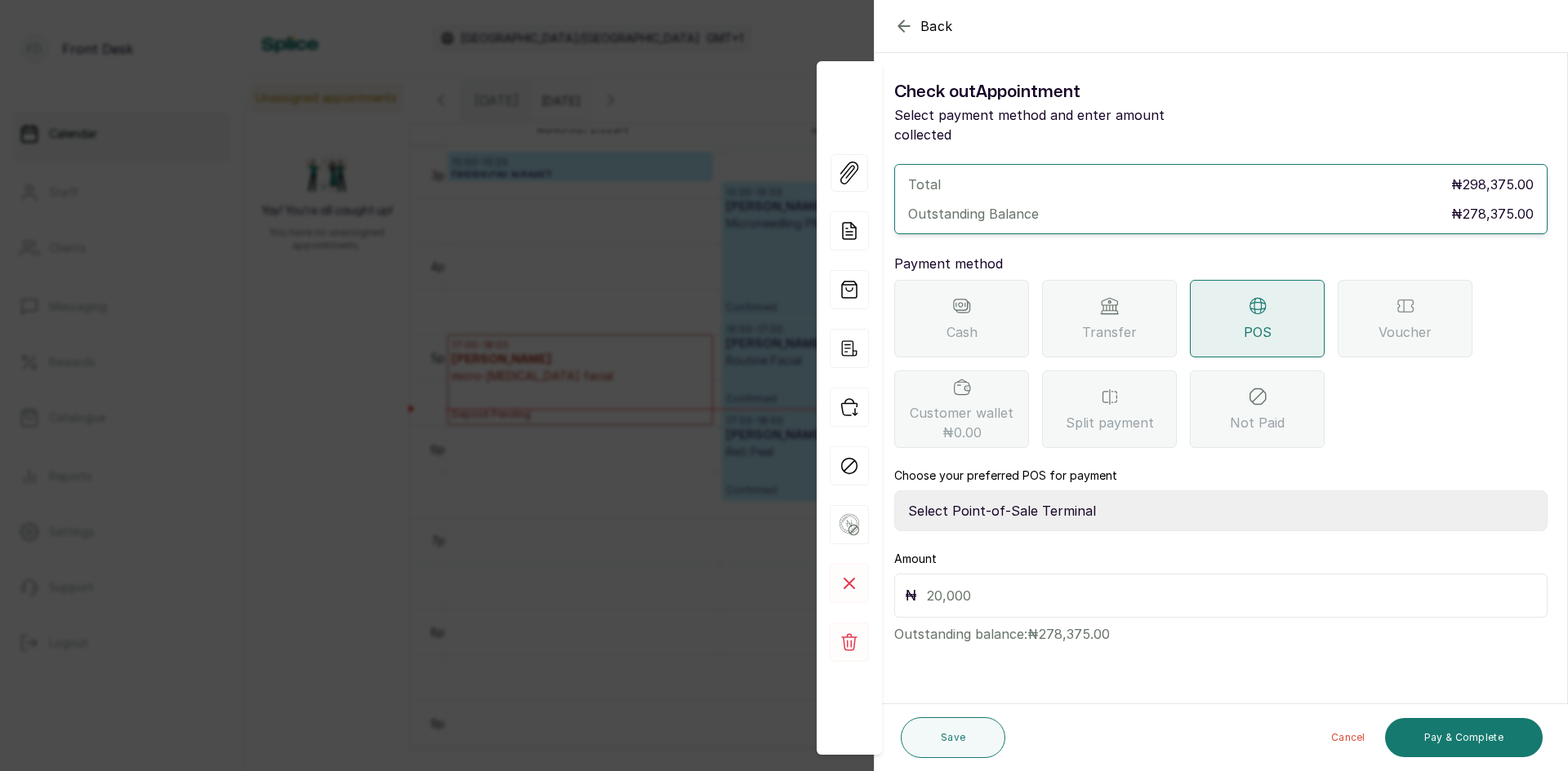
click at [1023, 491] on select "Select Point-of-Sale Terminal SKN ANALYTICS MED AESTHETIC LIMITED Fairmoney Mic…" at bounding box center [1221, 511] width 653 height 41
select select "43129536-bd7e-4b6d-8e8c-ab2c46322d67"
click at [894, 491] on select "Select Point-of-Sale Terminal SKN ANALYTICS MED AESTHETIC LIMITED Fairmoney Mic…" at bounding box center [1221, 511] width 653 height 41
click at [1101, 585] on input "text" at bounding box center [1232, 596] width 610 height 23
type input "278,375"
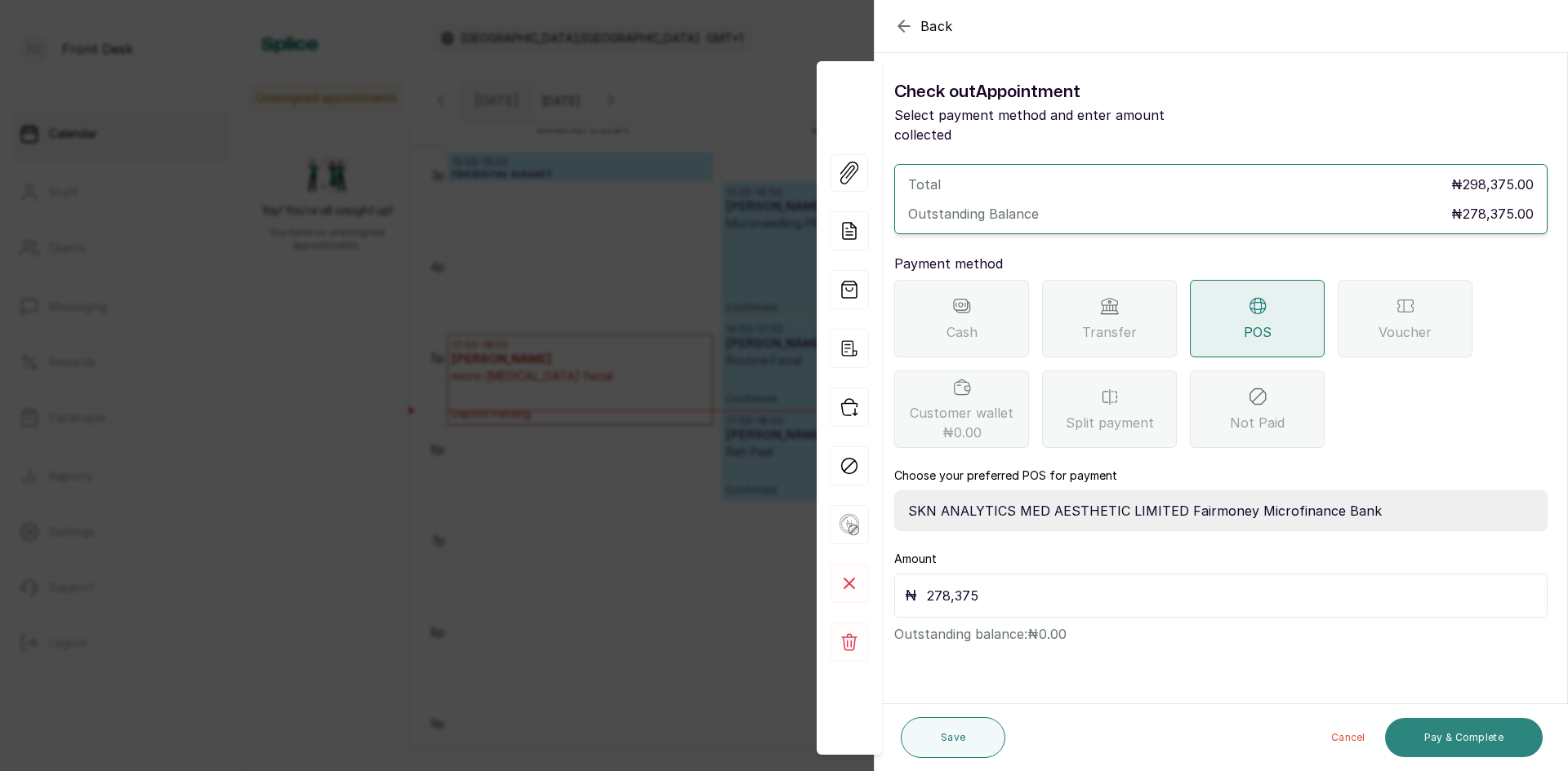
click at [1465, 743] on button "Pay & Complete" at bounding box center [1464, 737] width 158 height 40
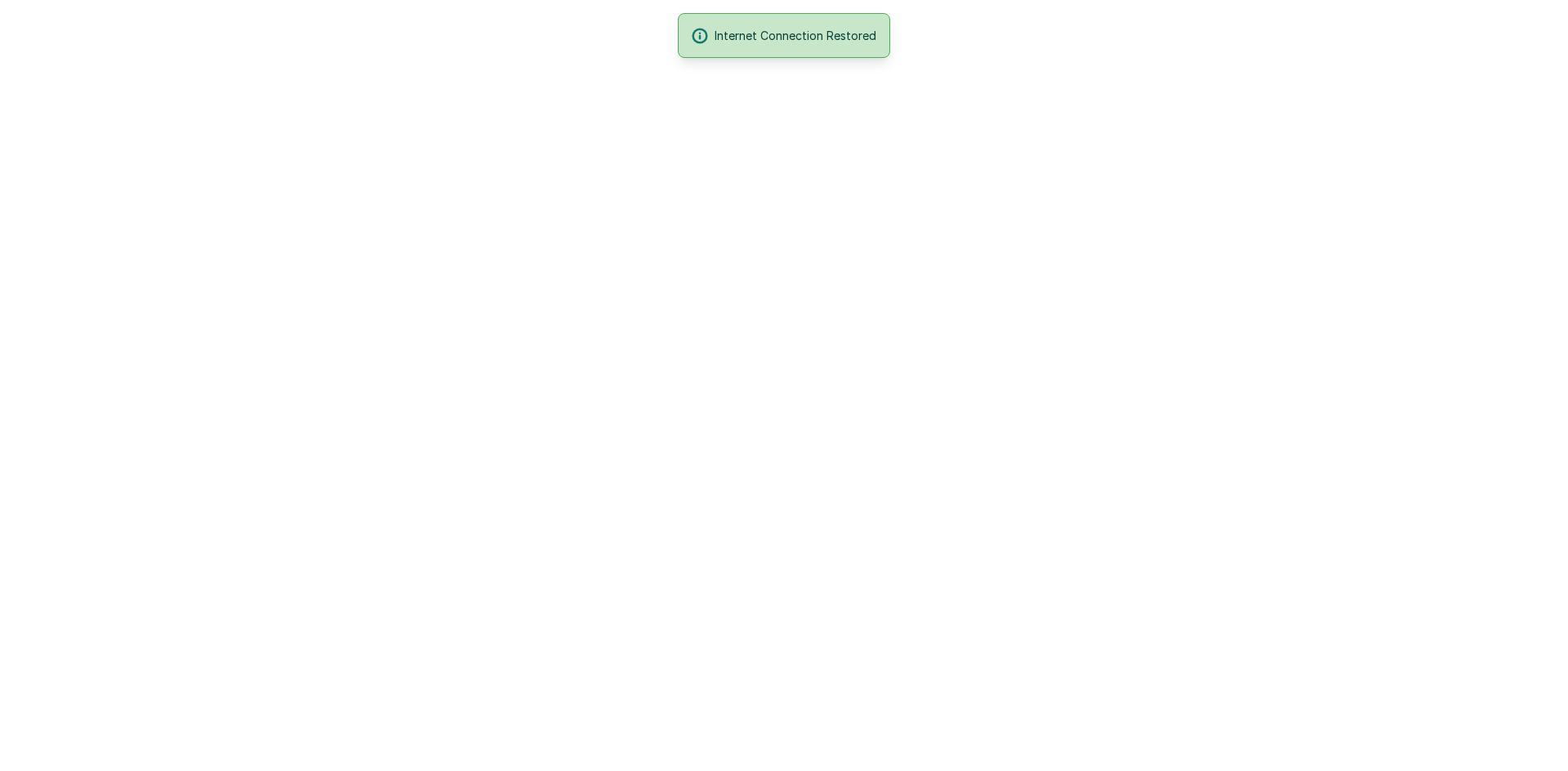
click at [540, 0] on html "Internet Connection Restored" at bounding box center [784, 0] width 1568 height 0
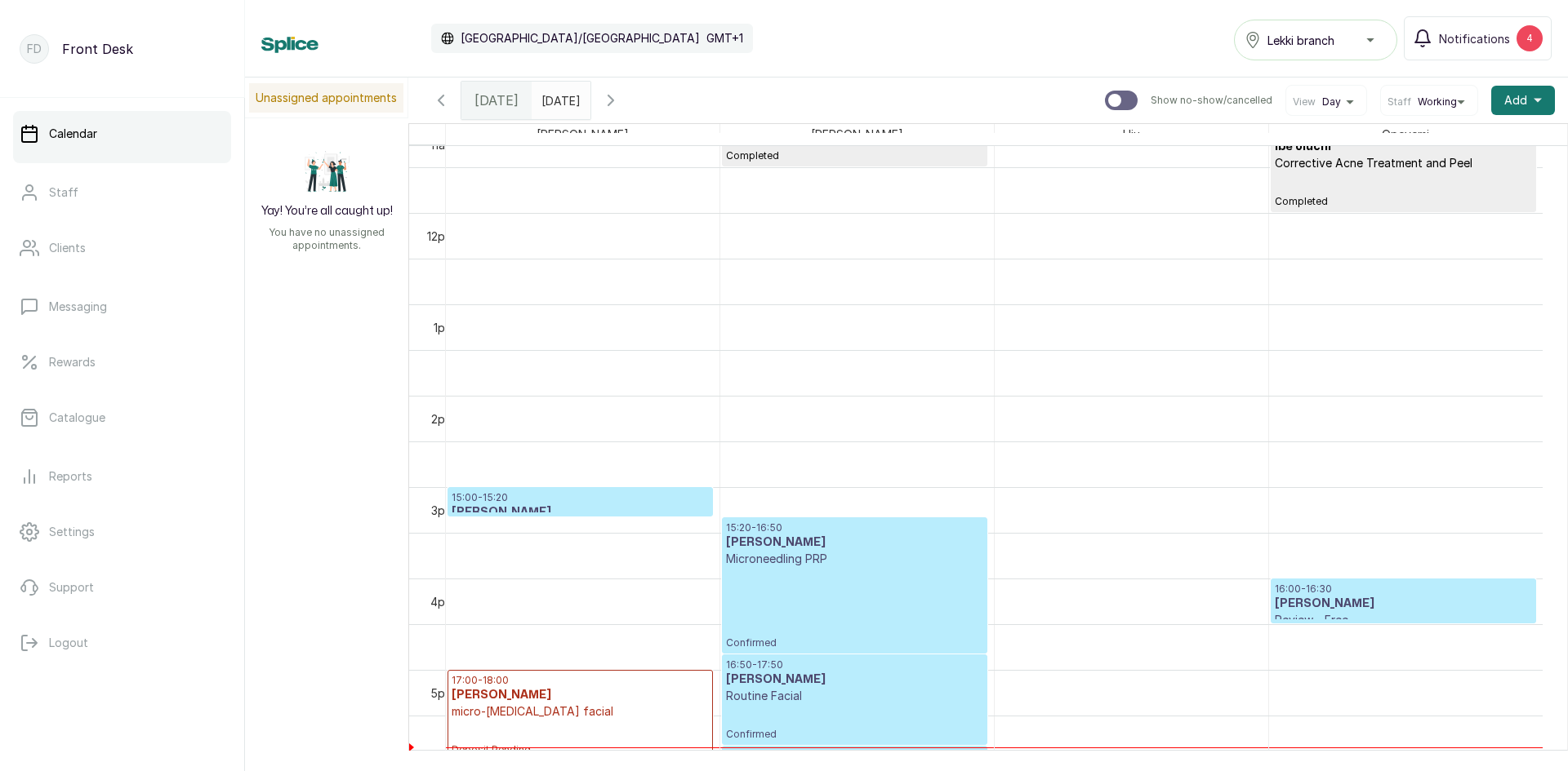
scroll to position [1202, 0]
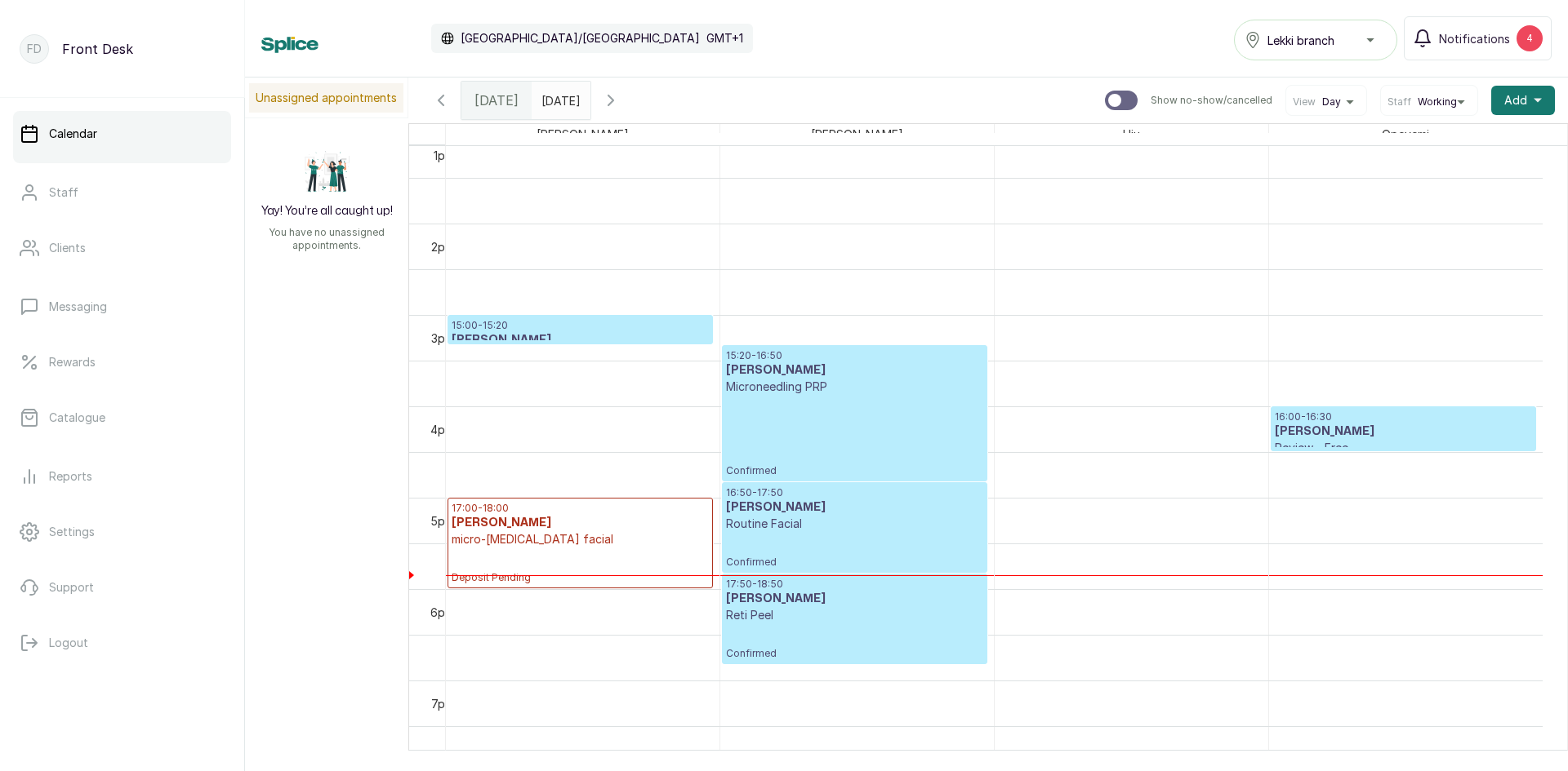
click at [856, 481] on div at bounding box center [855, 480] width 263 height 7
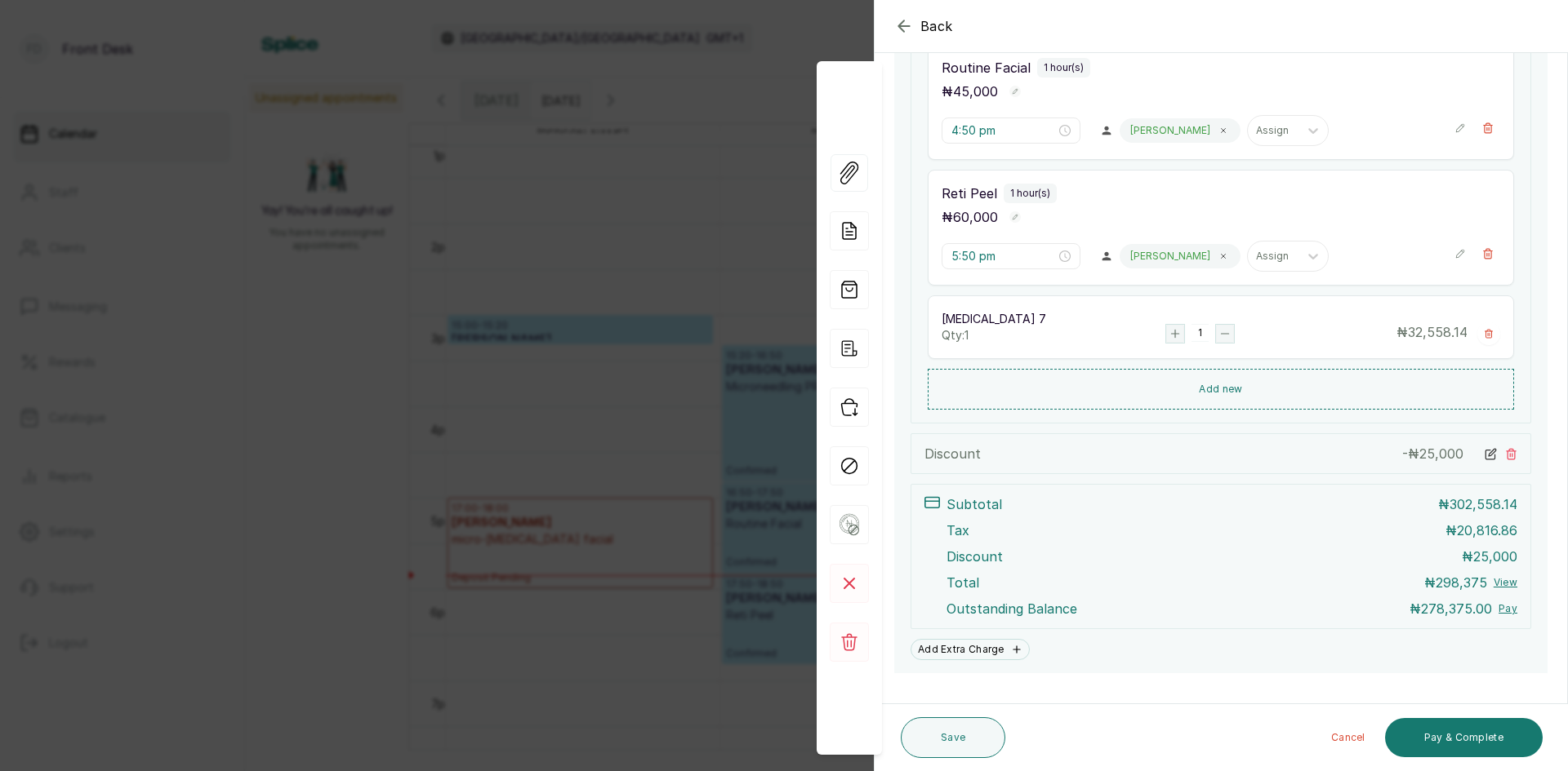
scroll to position [636, 0]
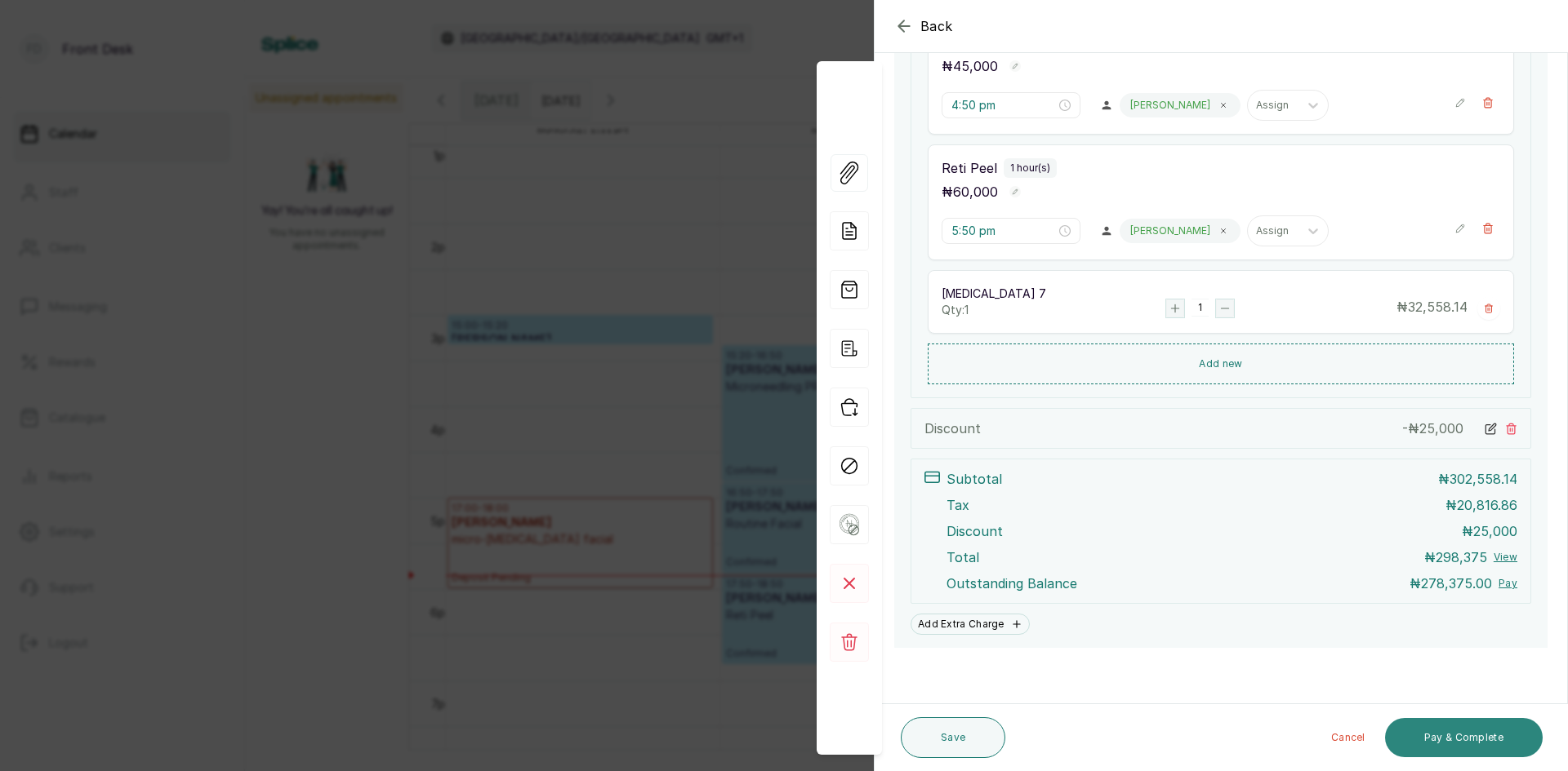
click at [1449, 741] on button "Pay & Complete" at bounding box center [1464, 737] width 158 height 40
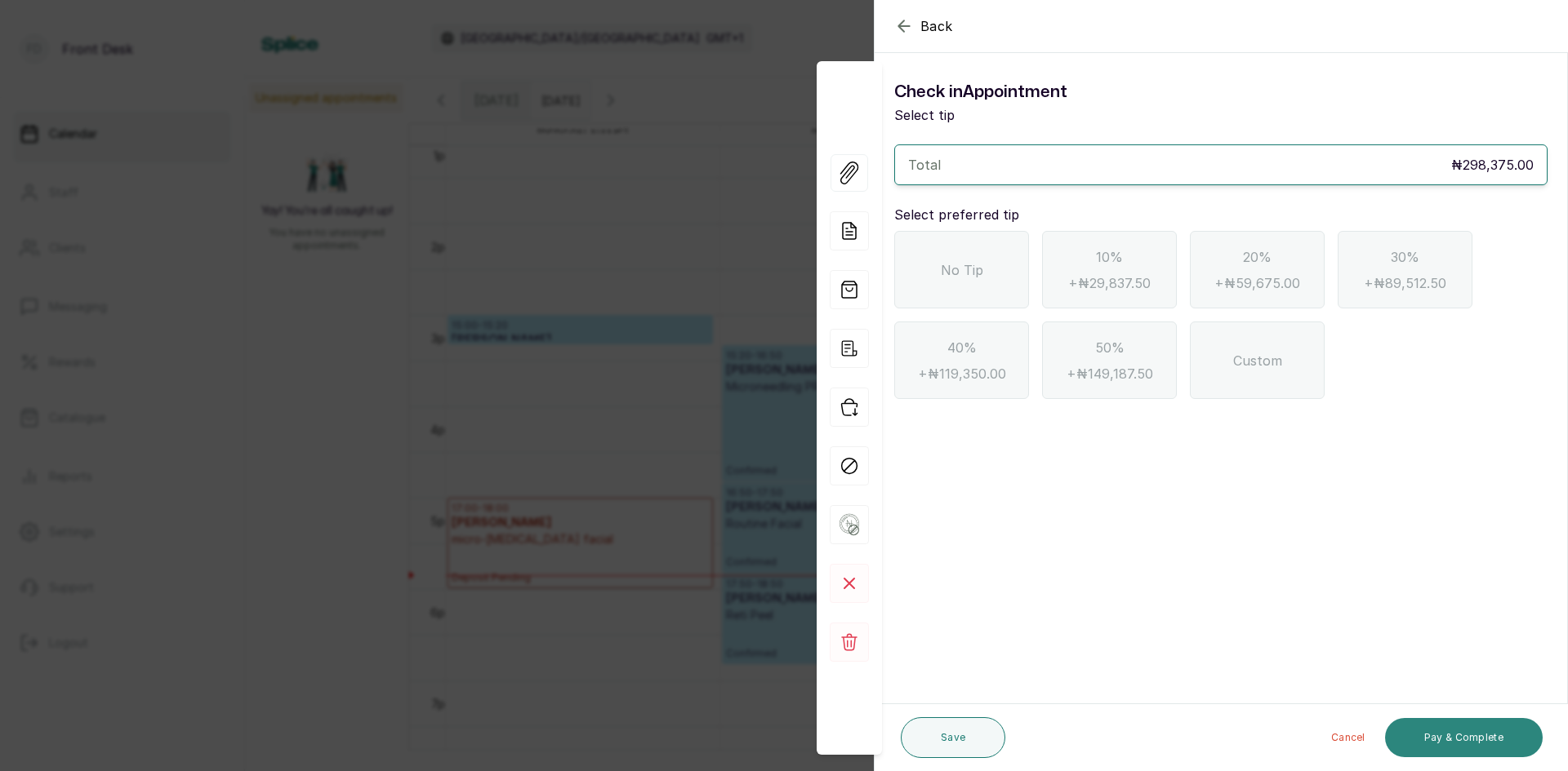
scroll to position [0, 0]
click at [944, 271] on span "No Tip" at bounding box center [962, 270] width 43 height 19
click at [1466, 748] on button "Pay & Complete" at bounding box center [1464, 737] width 158 height 40
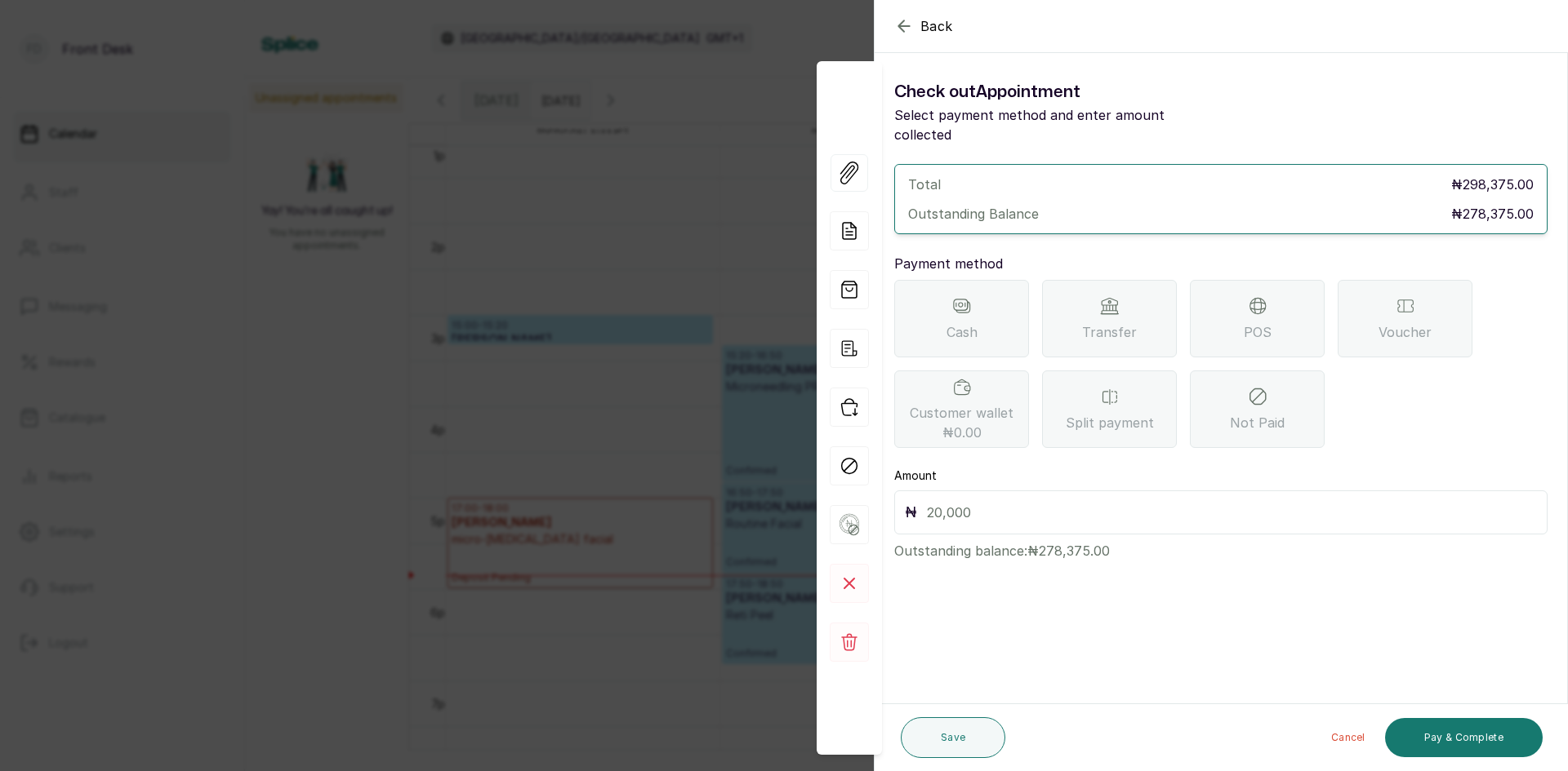
click at [1097, 289] on div "Transfer" at bounding box center [1109, 319] width 134 height 77
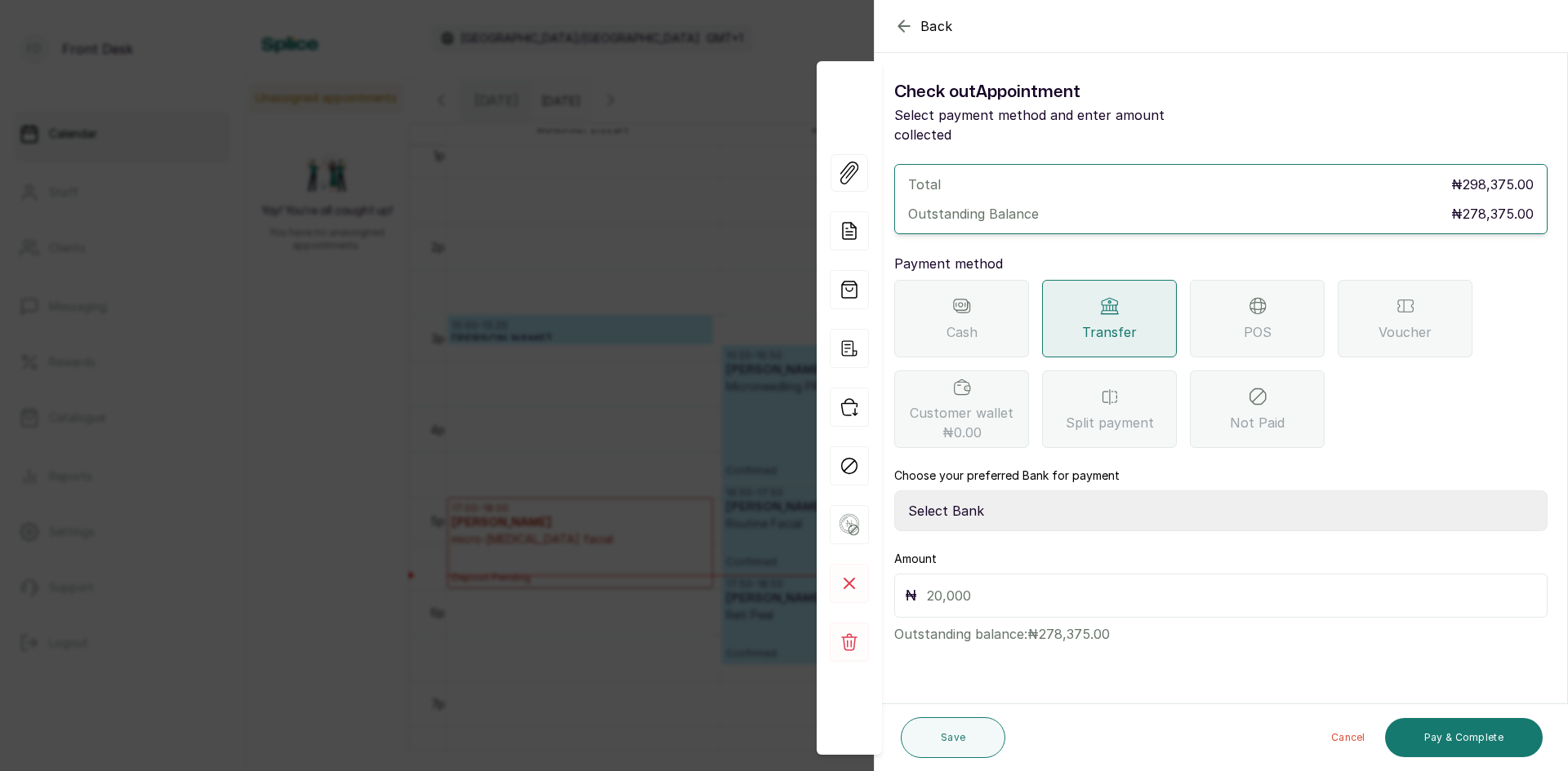
click at [1240, 309] on div "POS" at bounding box center [1257, 319] width 134 height 77
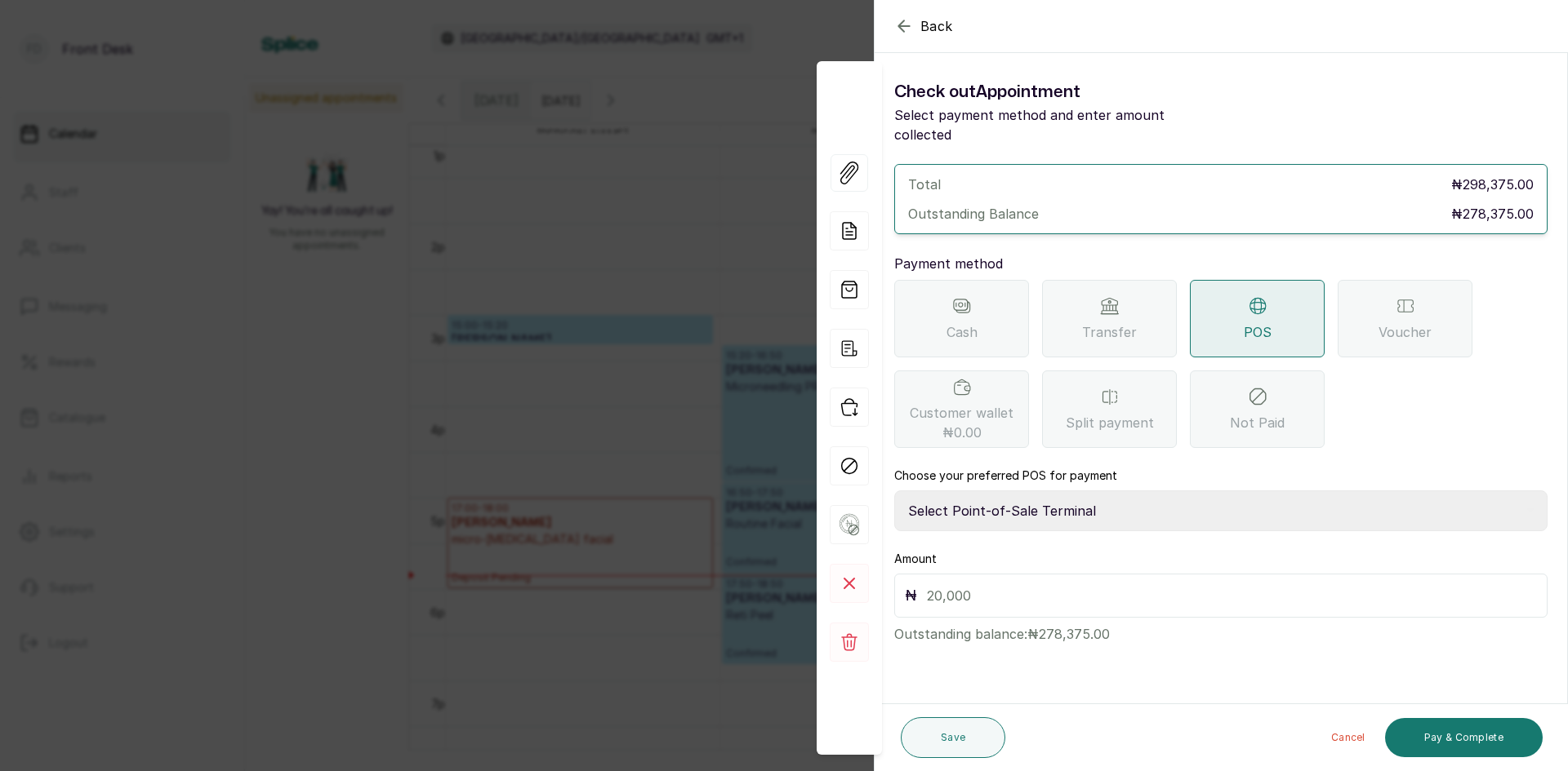
click at [1126, 491] on select "Select Point-of-Sale Terminal SKN ANALYTICS MED AESTHETIC LIMITED Fairmoney Mic…" at bounding box center [1221, 511] width 653 height 41
select select "43129536-bd7e-4b6d-8e8c-ab2c46322d67"
click at [894, 491] on select "Select Point-of-Sale Terminal SKN ANALYTICS MED AESTHETIC LIMITED Fairmoney Mic…" at bounding box center [1221, 511] width 653 height 41
click at [1089, 585] on input "text" at bounding box center [1232, 596] width 610 height 23
type input "278,375"
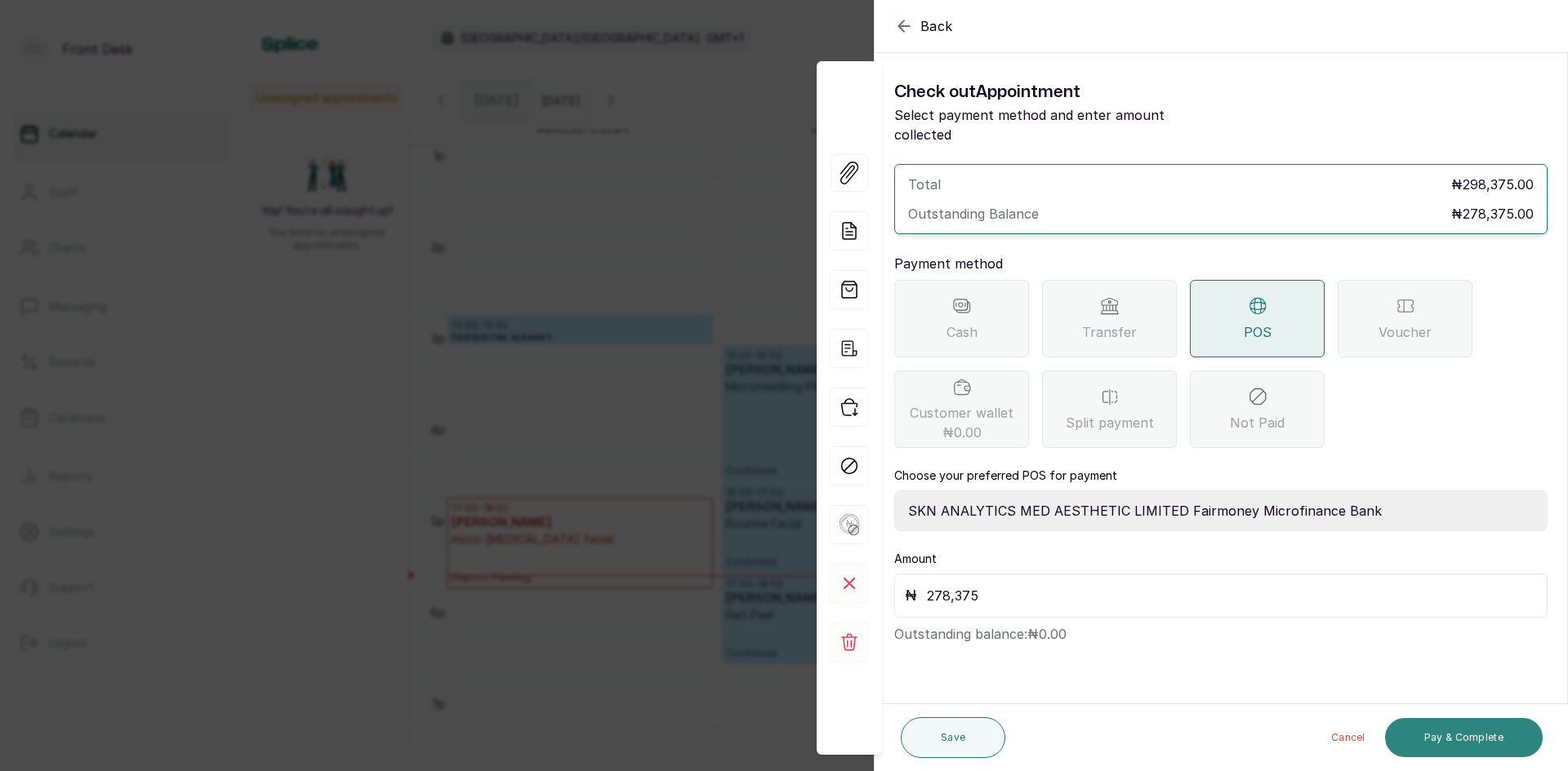
click at [1472, 723] on button "Pay & Complete" at bounding box center [1464, 737] width 158 height 40
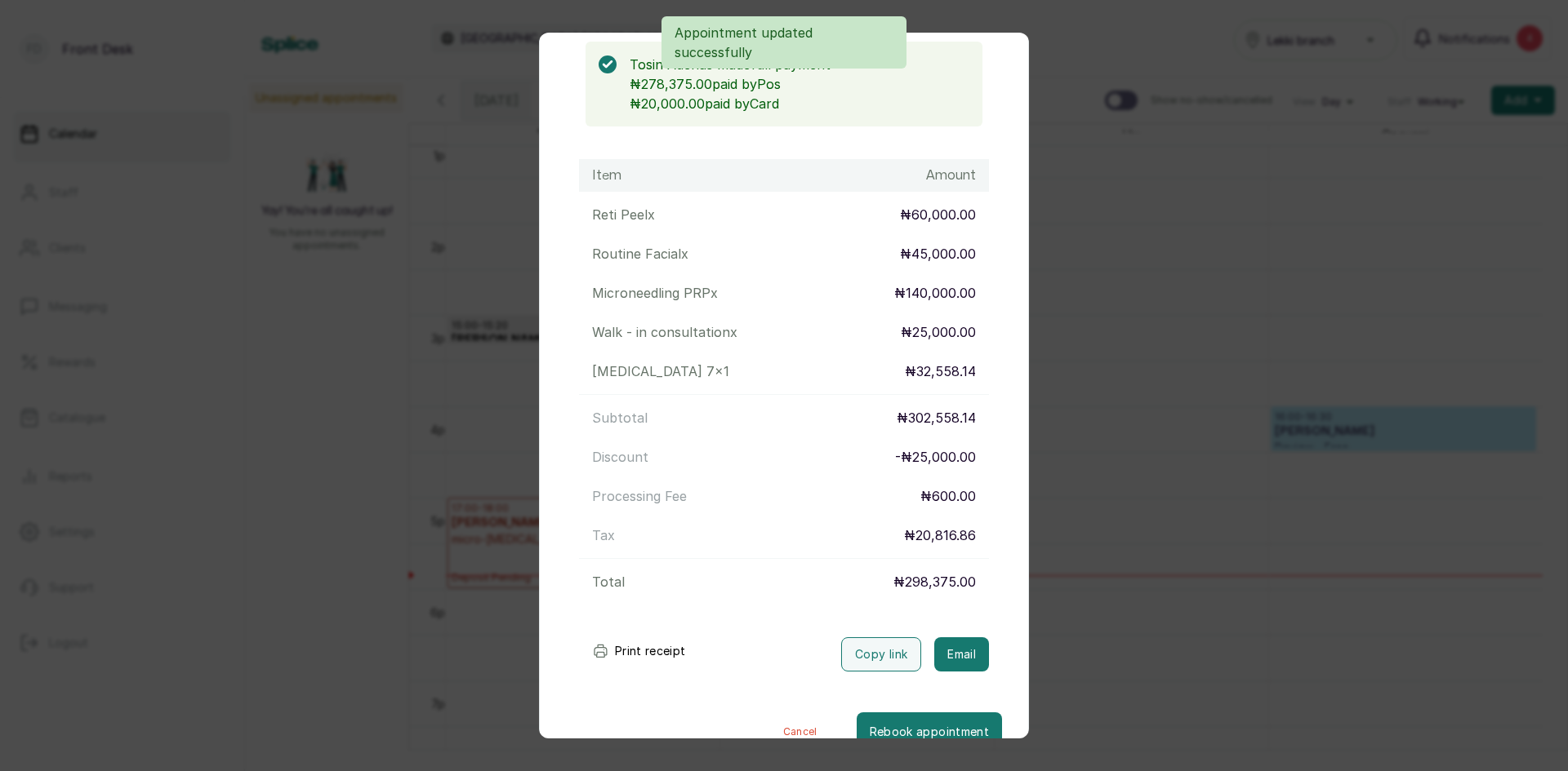
scroll to position [190, 0]
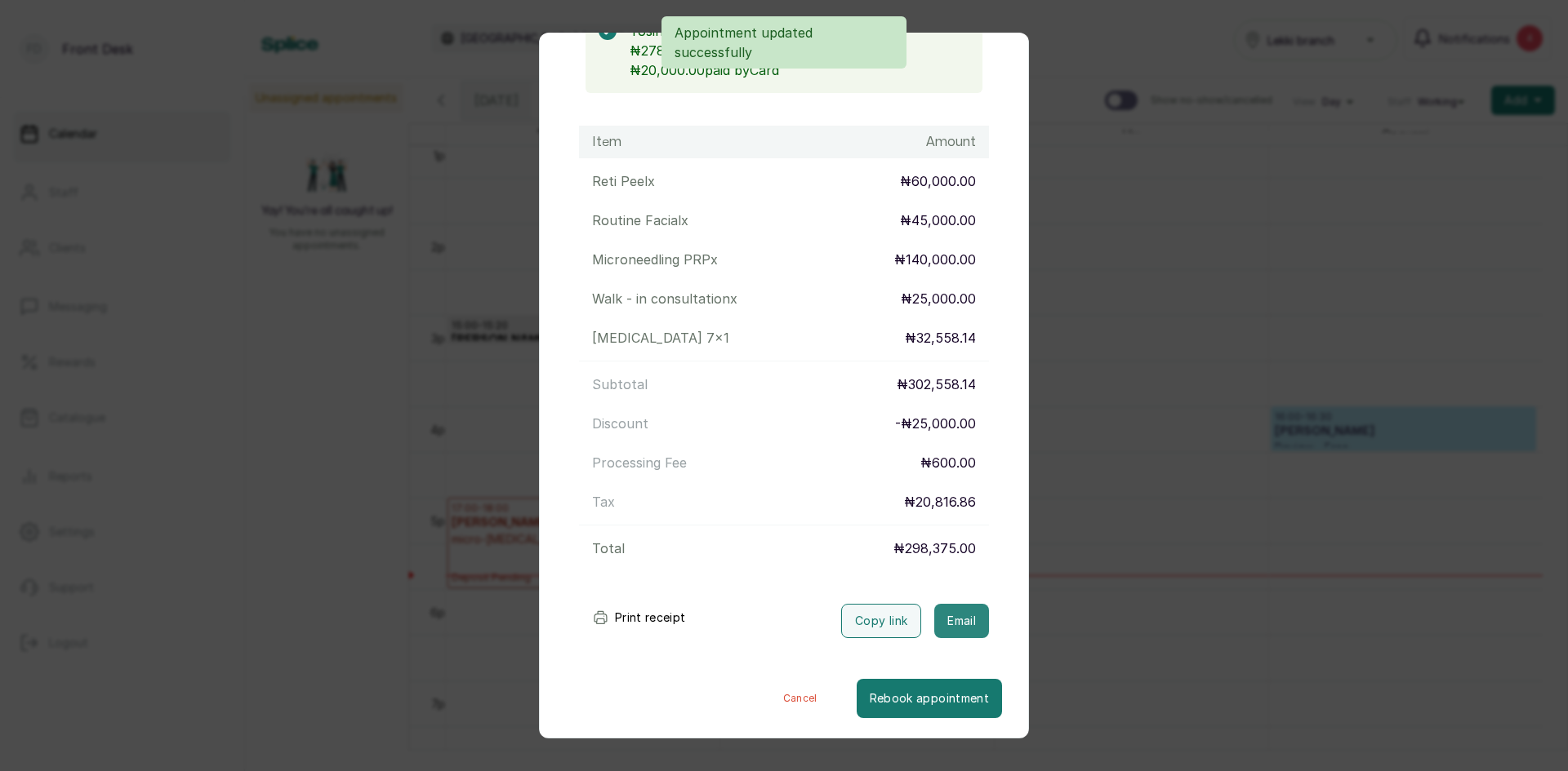
click at [944, 608] on button "Email" at bounding box center [961, 620] width 55 height 34
click at [1134, 223] on div "Transaction Details Booking ID: # SPI3vFDg Date: 2 Sep, 2025 ・ 3:00 PM Billed t…" at bounding box center [784, 386] width 1568 height 771
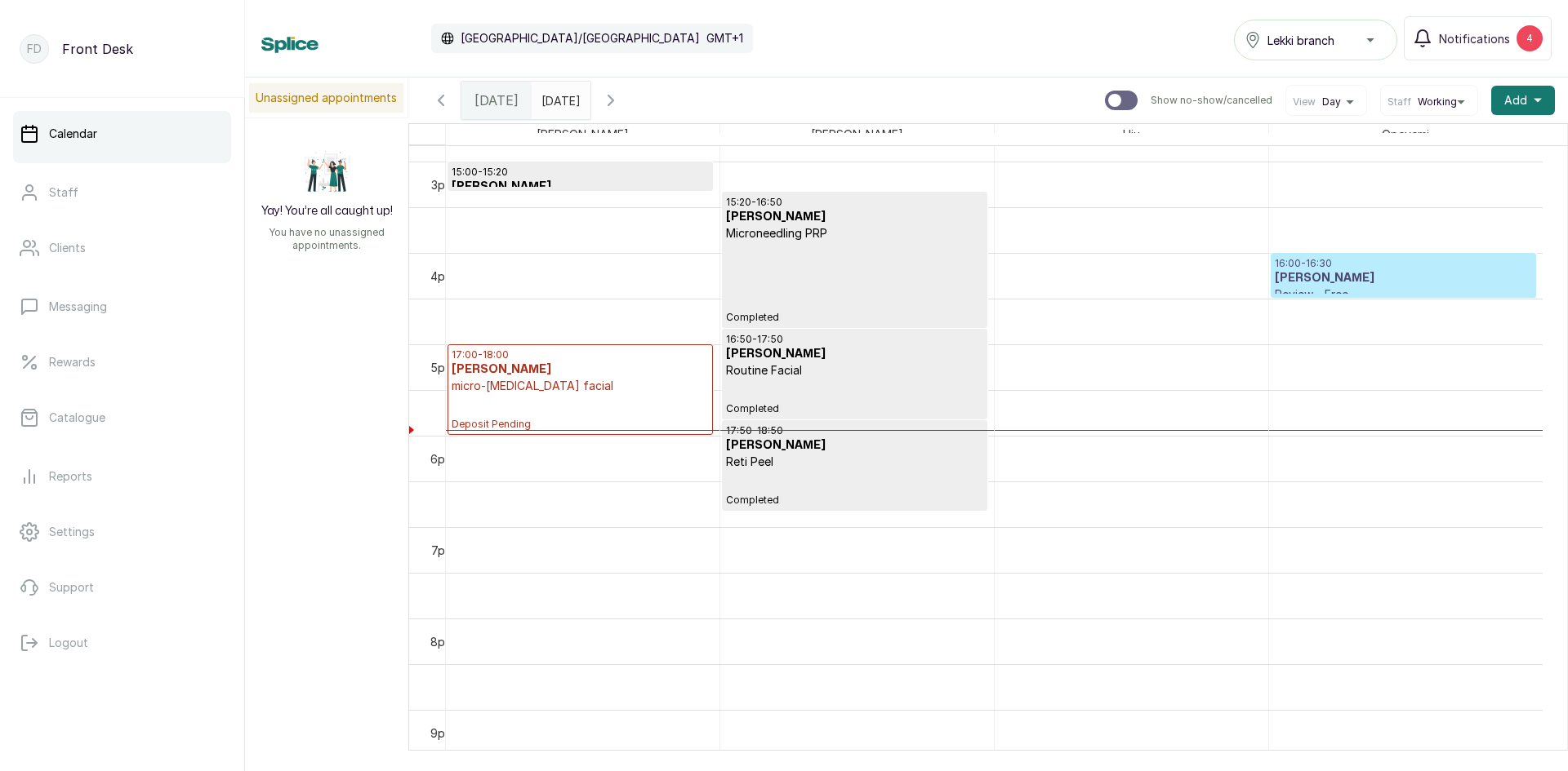
scroll to position [1318, 0]
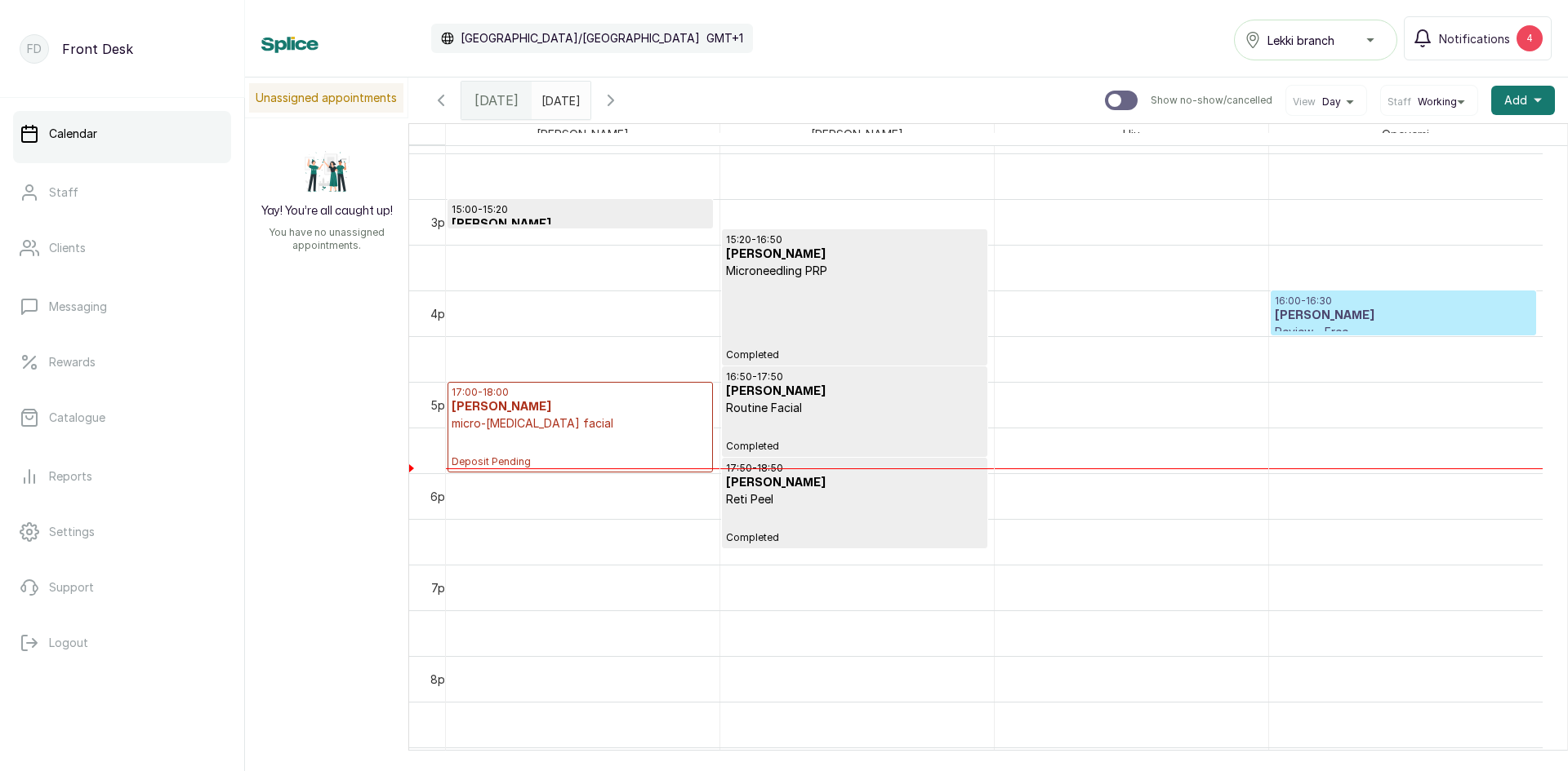
type input "dd/MM/yyyy"
click at [559, 100] on input "dd/MM/yyyy" at bounding box center [545, 96] width 26 height 28
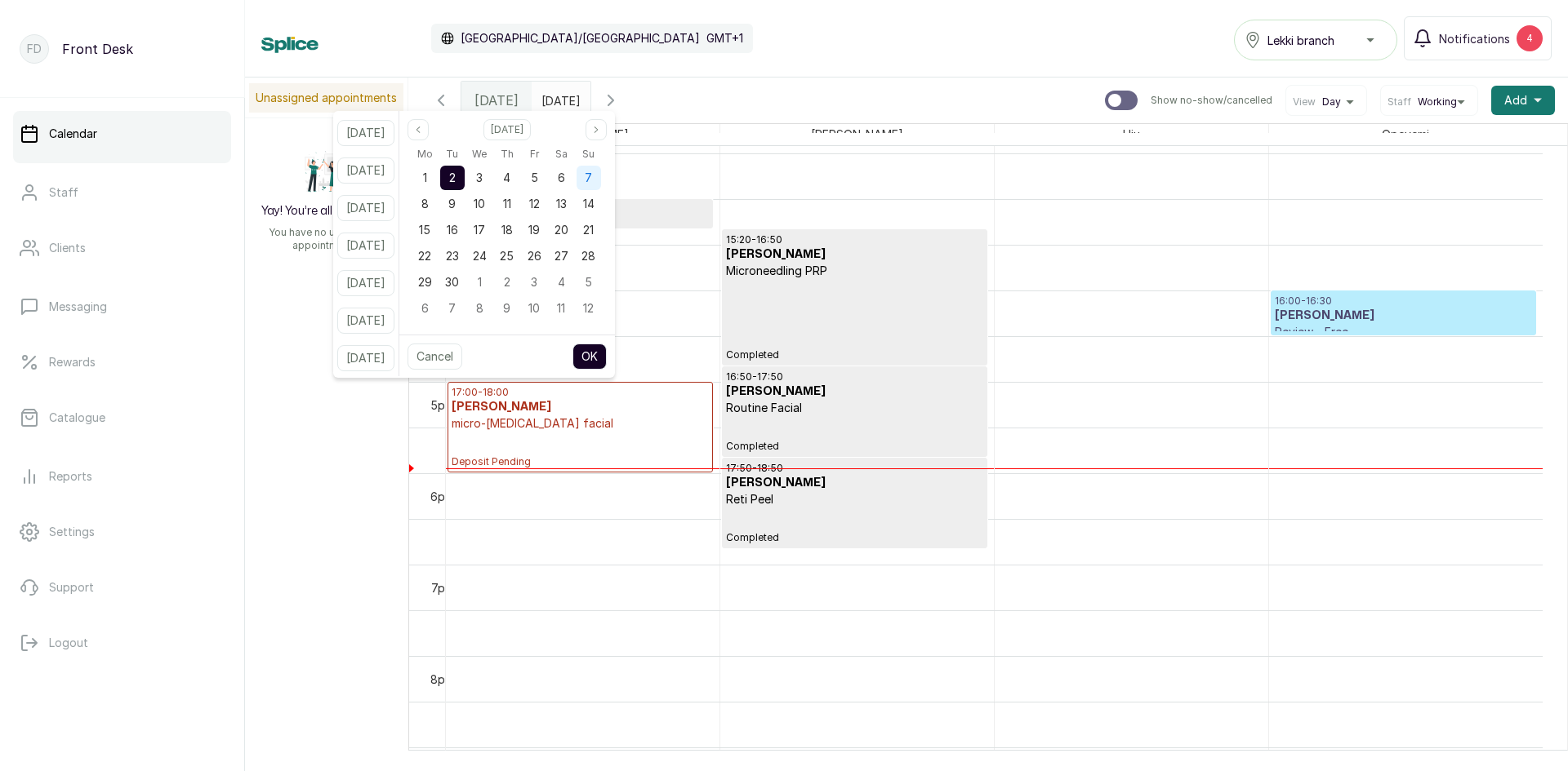
click at [592, 175] on span "7" at bounding box center [589, 178] width 8 height 14
click at [607, 359] on button "OK" at bounding box center [589, 357] width 34 height 26
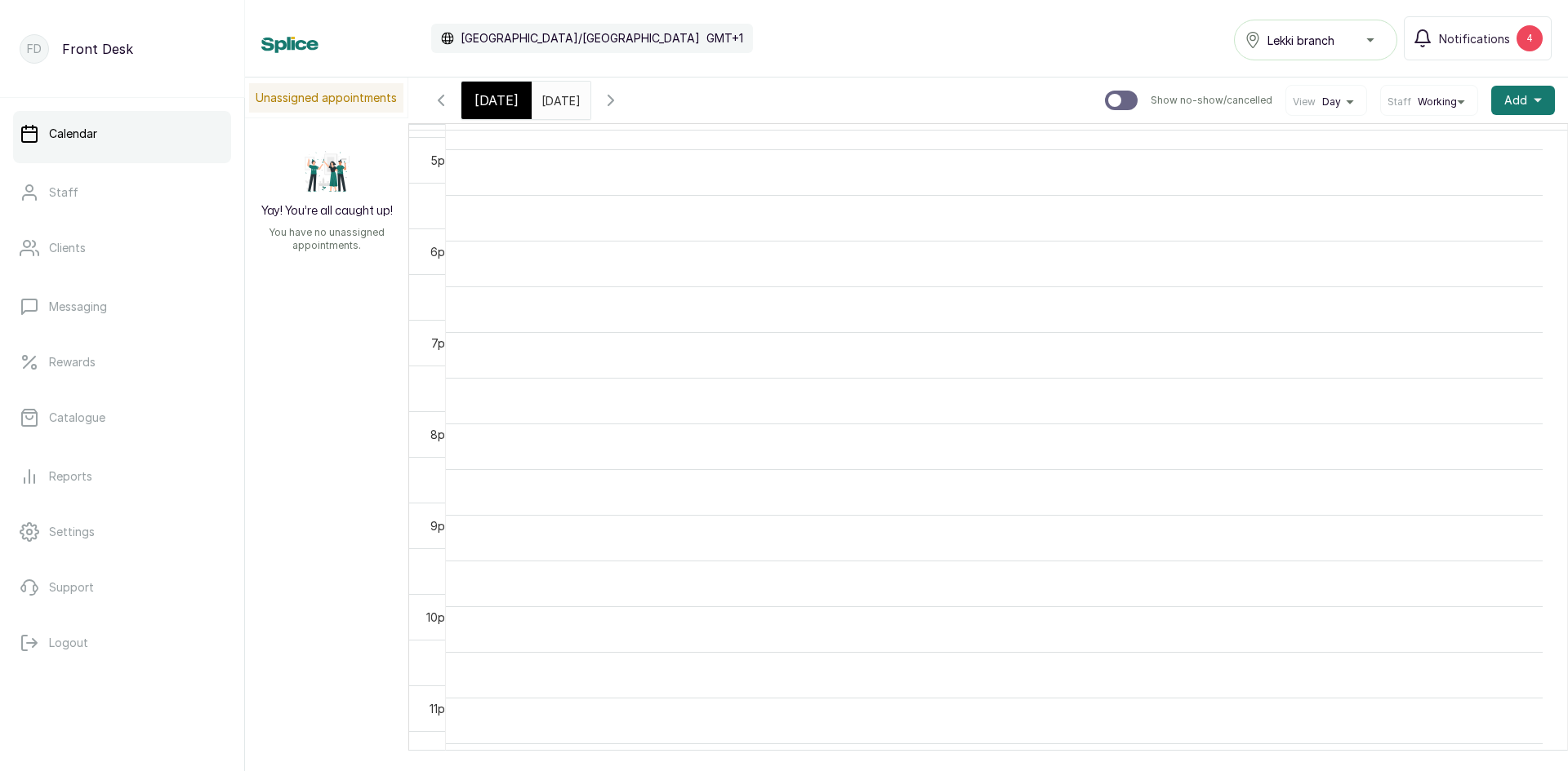
scroll to position [1559, 0]
click at [559, 102] on input "07/09/2025" at bounding box center [545, 96] width 26 height 28
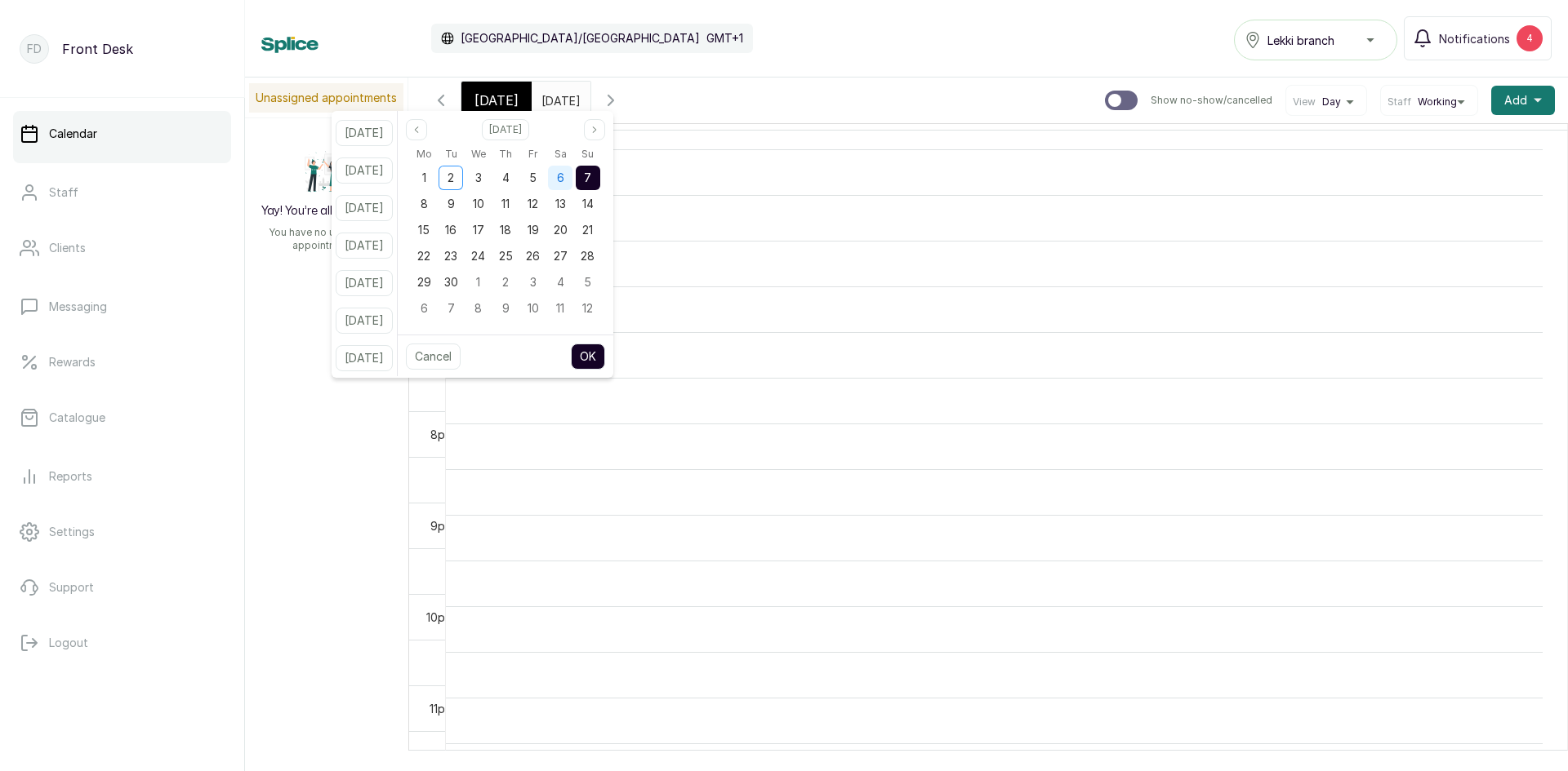
click at [565, 180] on span "6" at bounding box center [561, 178] width 8 height 14
click at [605, 347] on button "OK" at bounding box center [587, 357] width 34 height 26
type input "06/09/2025"
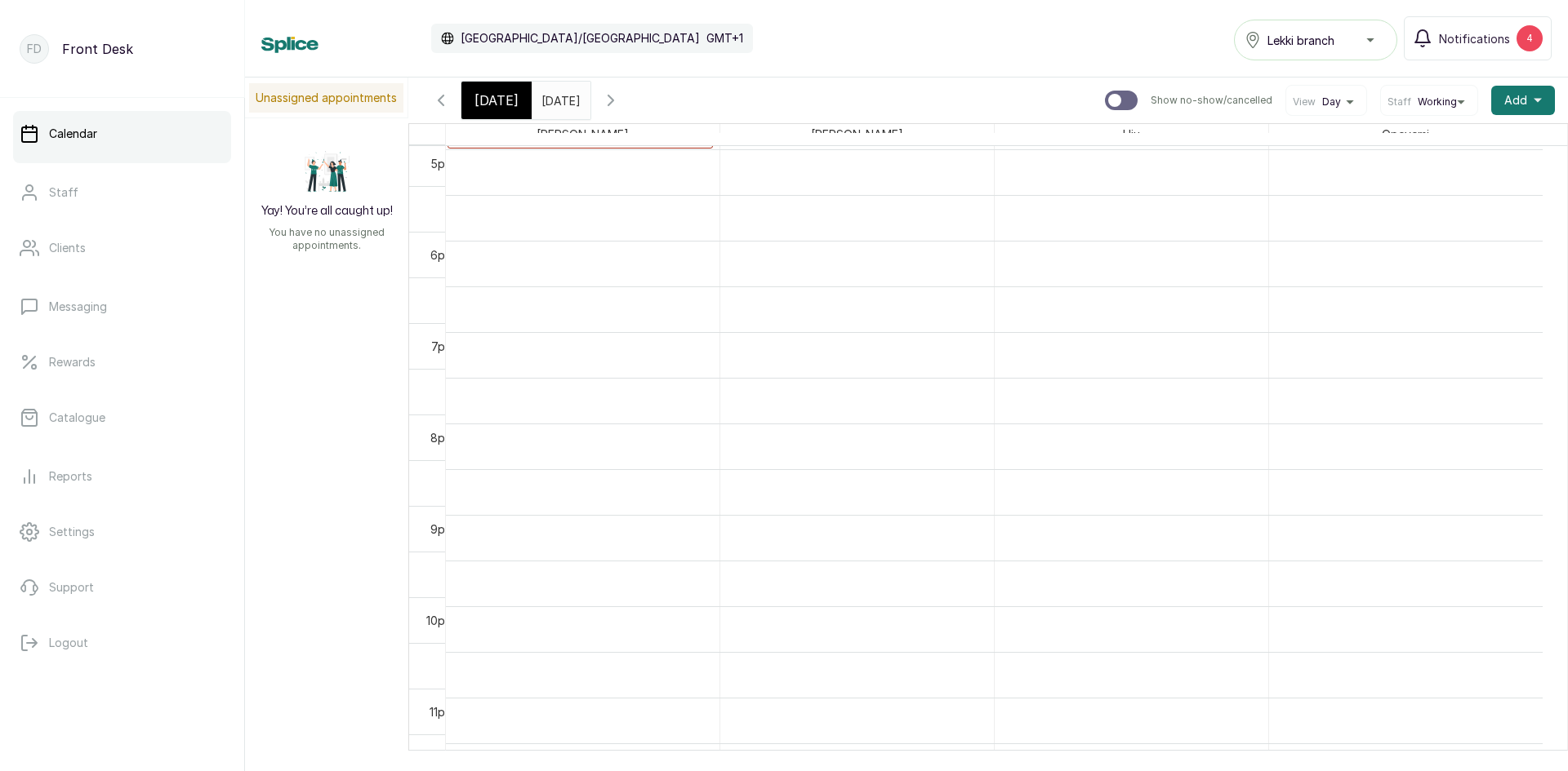
scroll to position [549, 0]
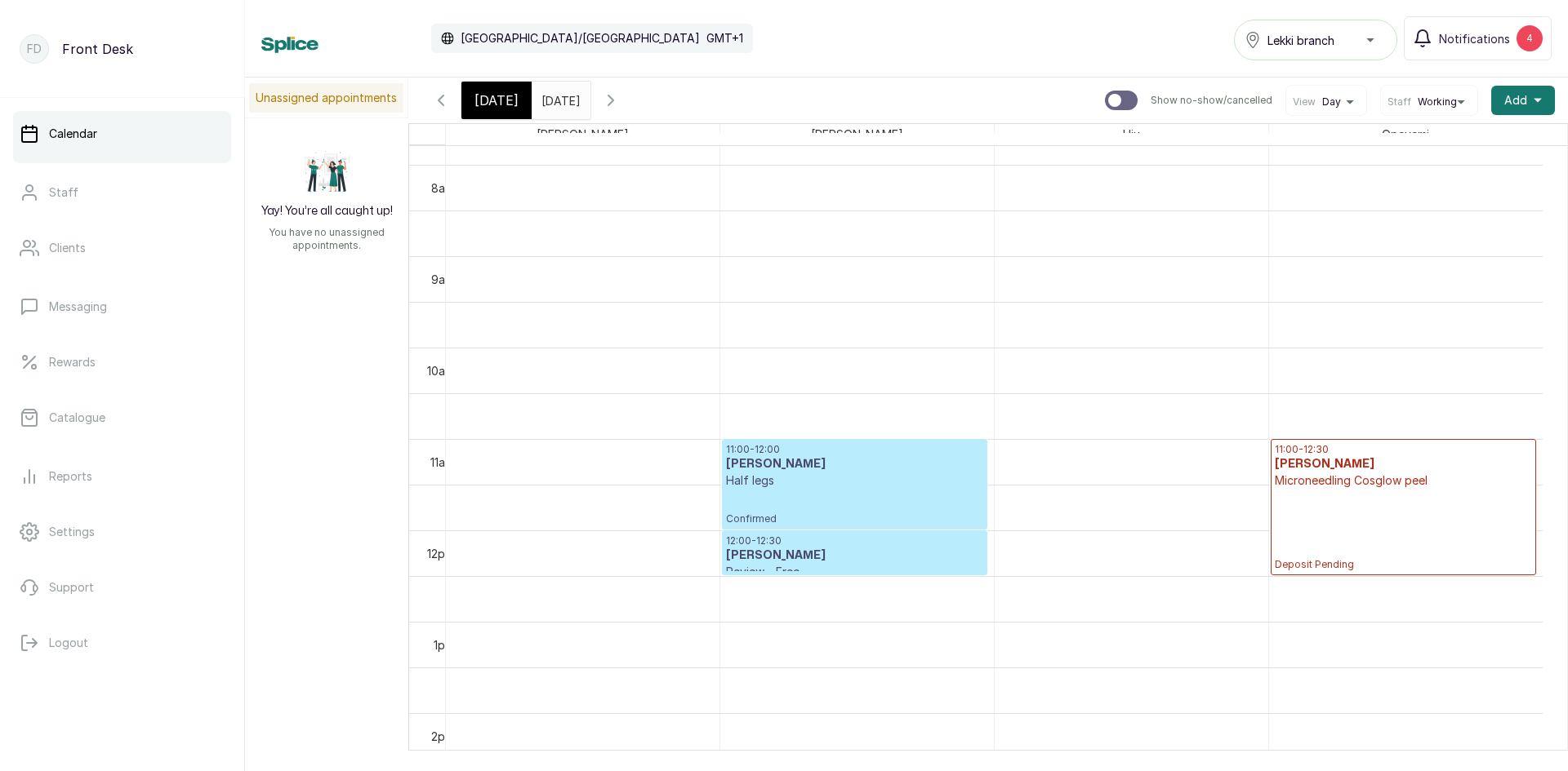
click at [1366, 497] on div "11:00 - 12:30 Stephanie Anucha Microneedling Cosglow peel Deposit Pending" at bounding box center [1404, 507] width 257 height 128
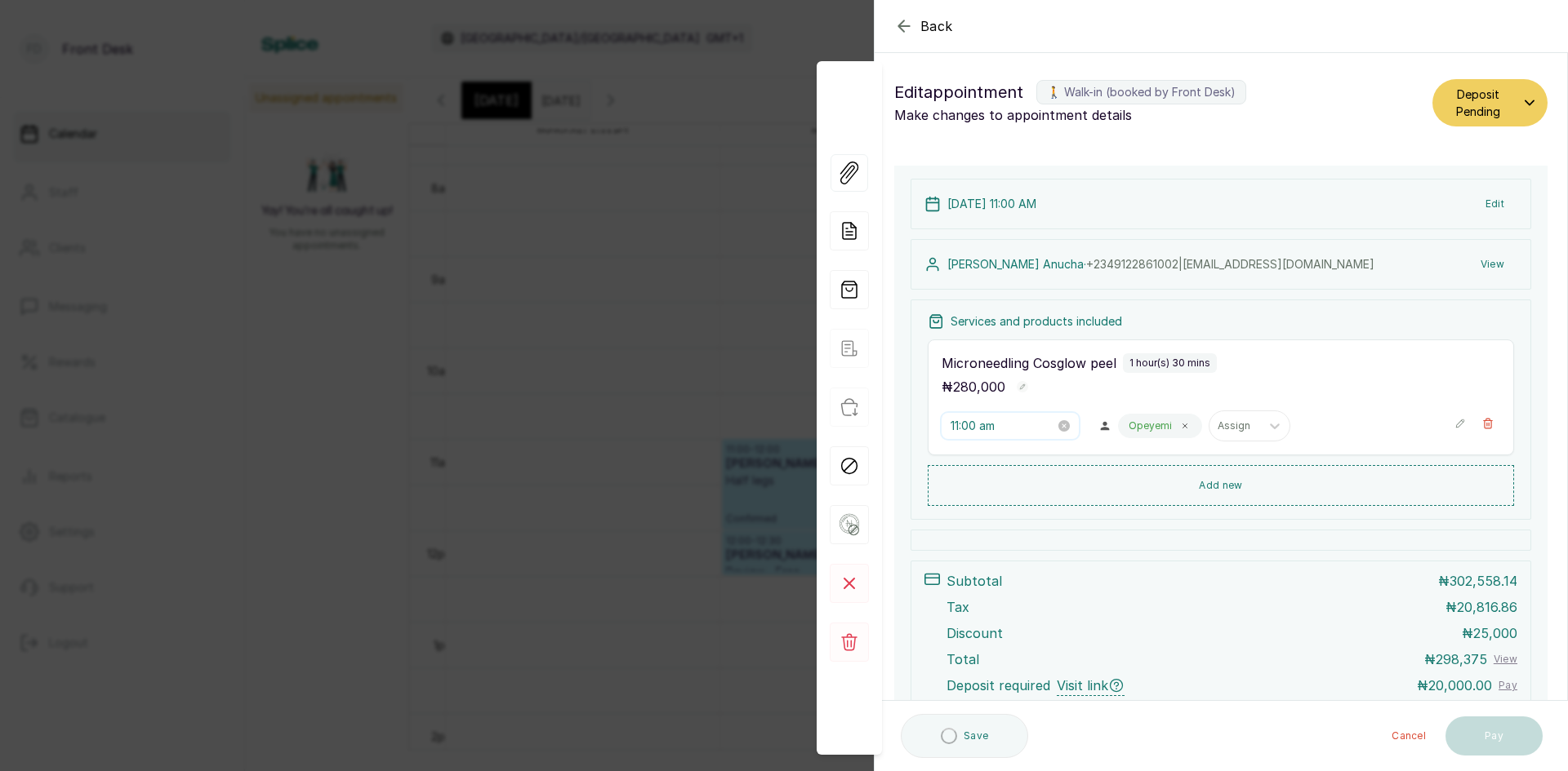
click at [1014, 426] on input "11:00 am" at bounding box center [1002, 426] width 104 height 18
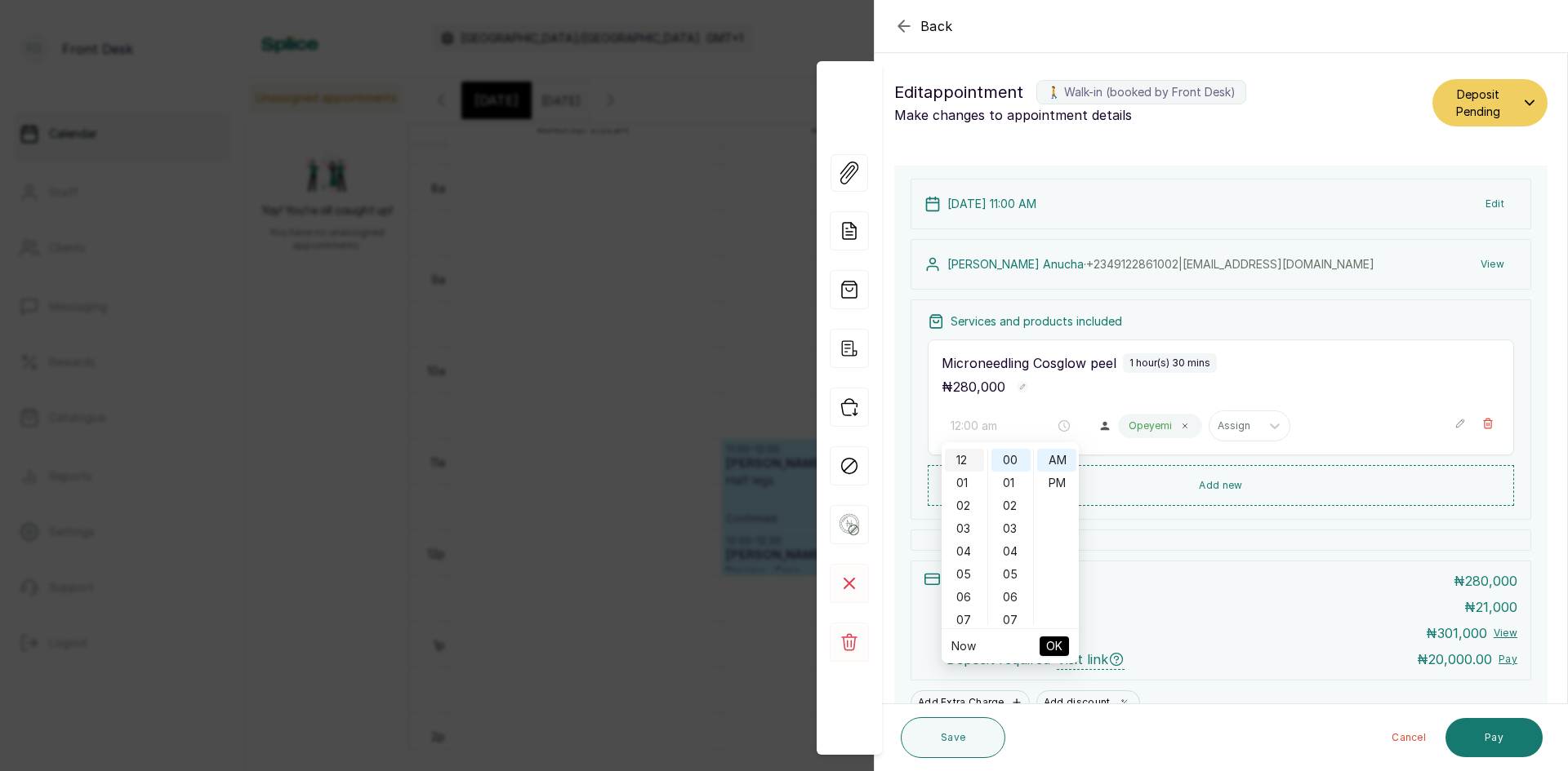
click at [967, 457] on div "12" at bounding box center [964, 461] width 40 height 23
type input "12:00 pm"
click at [1049, 481] on div "PM" at bounding box center [1057, 483] width 40 height 23
click at [1062, 653] on button "OK" at bounding box center [1054, 646] width 29 height 19
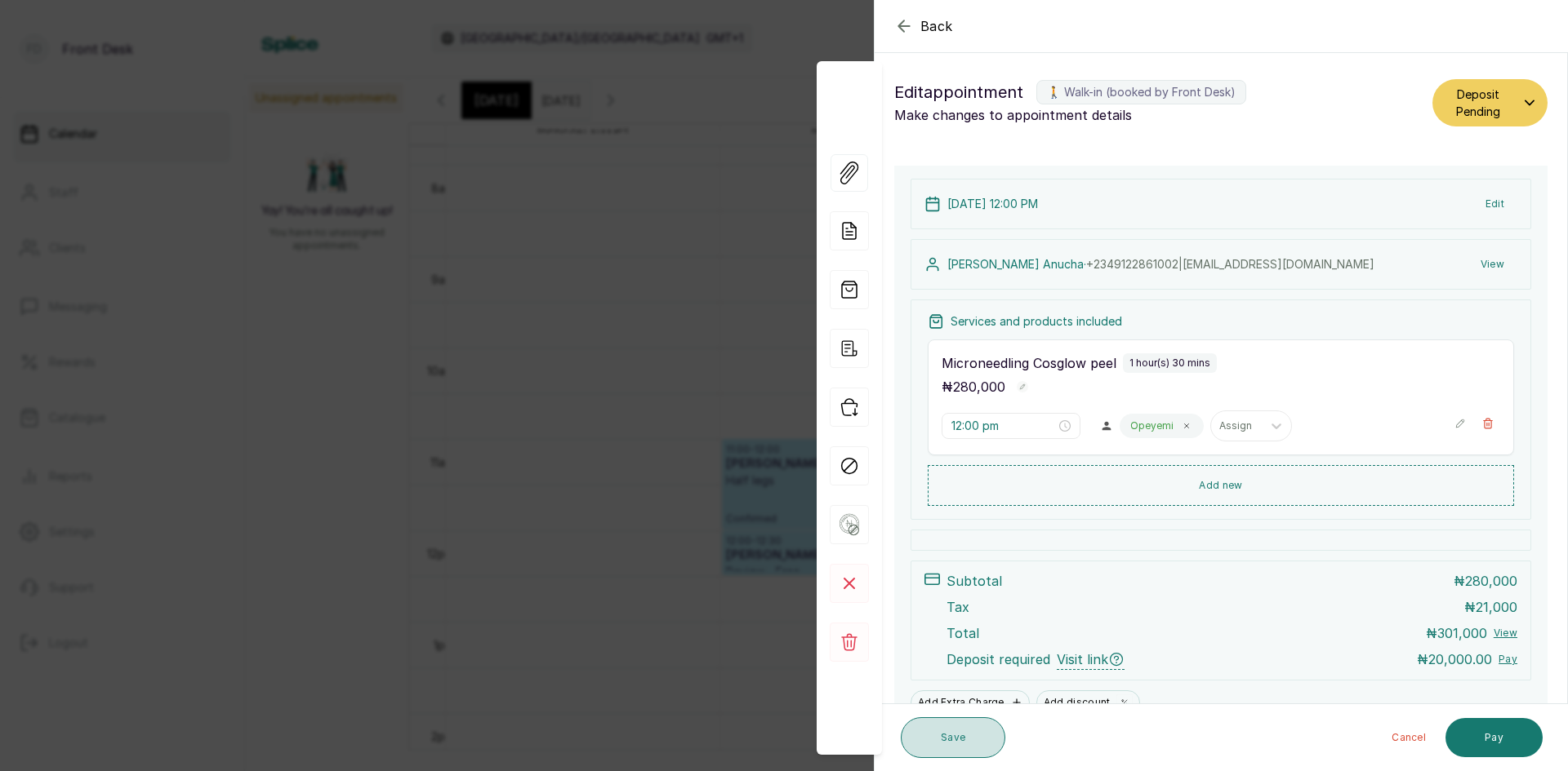
click at [960, 741] on button "Save" at bounding box center [953, 737] width 104 height 41
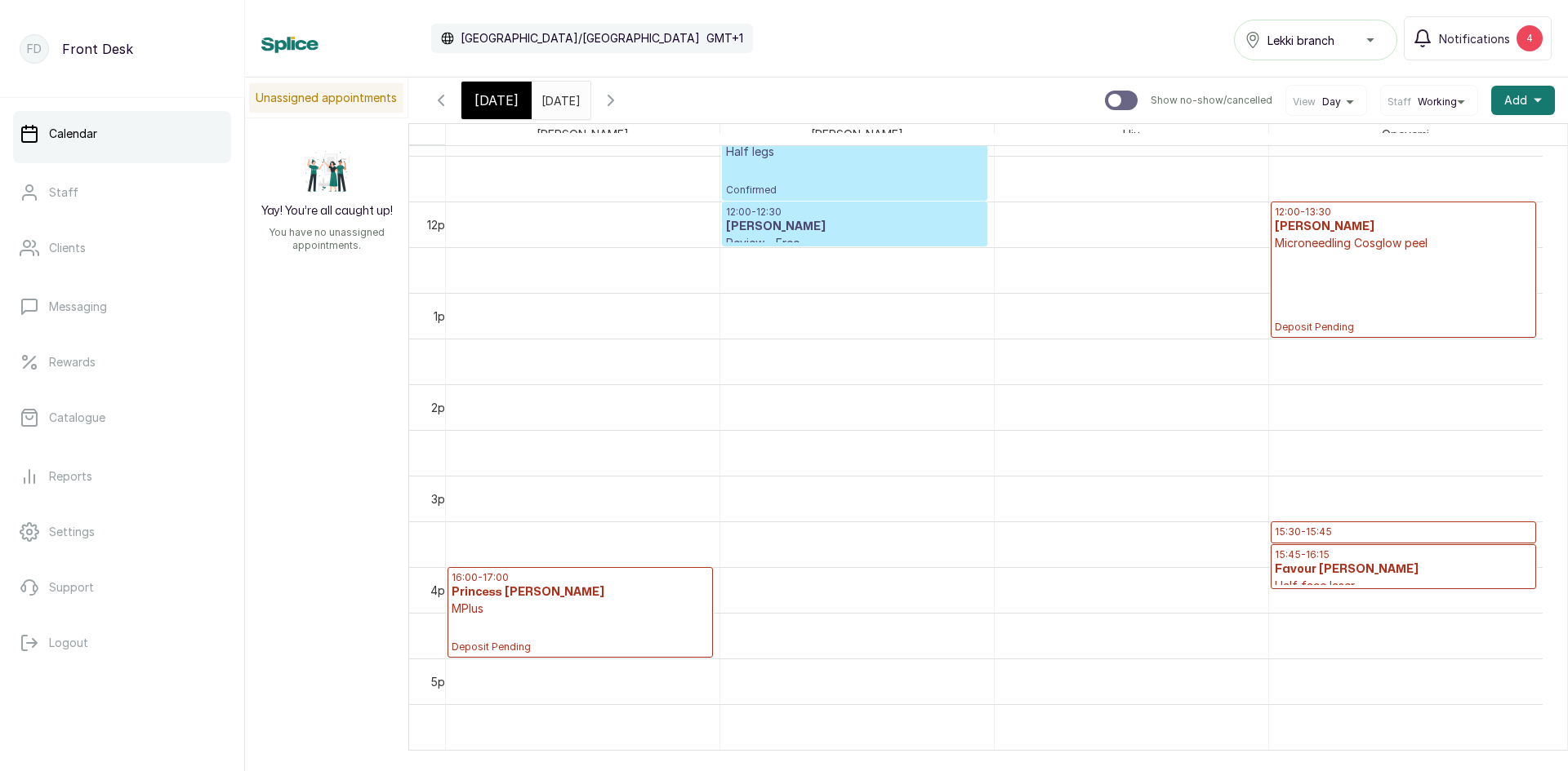
scroll to position [979, 0]
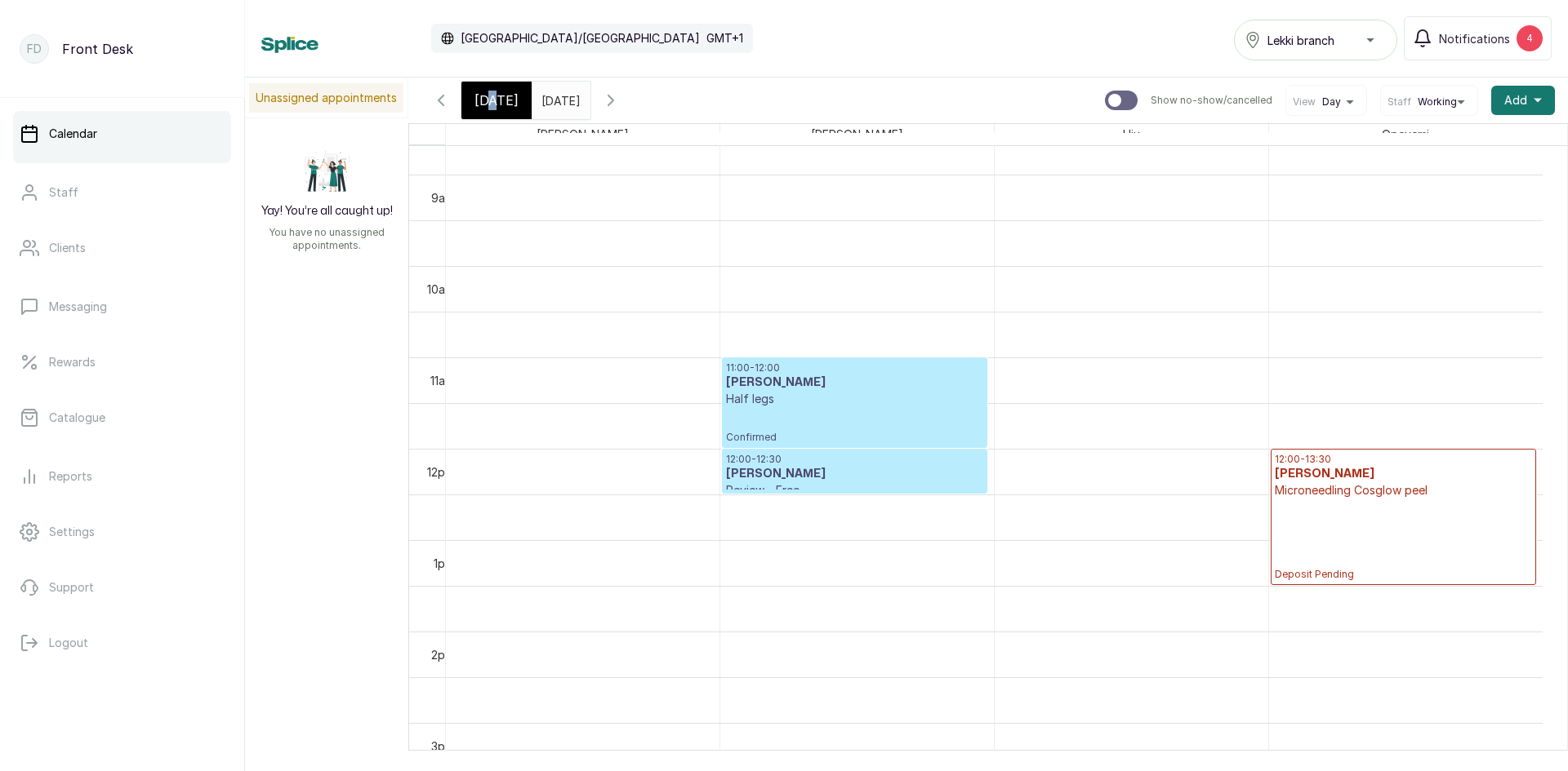
drag, startPoint x: 488, startPoint y: 95, endPoint x: 497, endPoint y: 102, distance: 11.4
click at [497, 102] on span "[DATE]" at bounding box center [497, 100] width 44 height 19
